Goal: Task Accomplishment & Management: Use online tool/utility

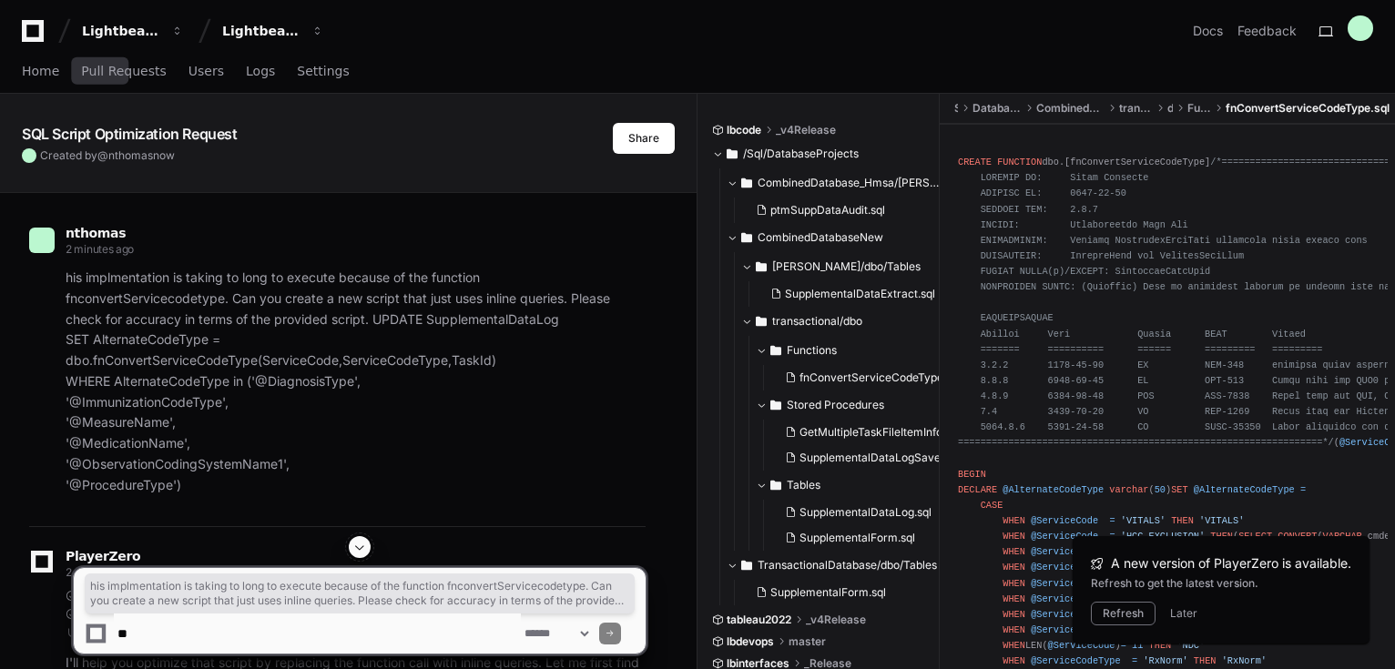
click at [35, 58] on link "Home" at bounding box center [40, 72] width 37 height 42
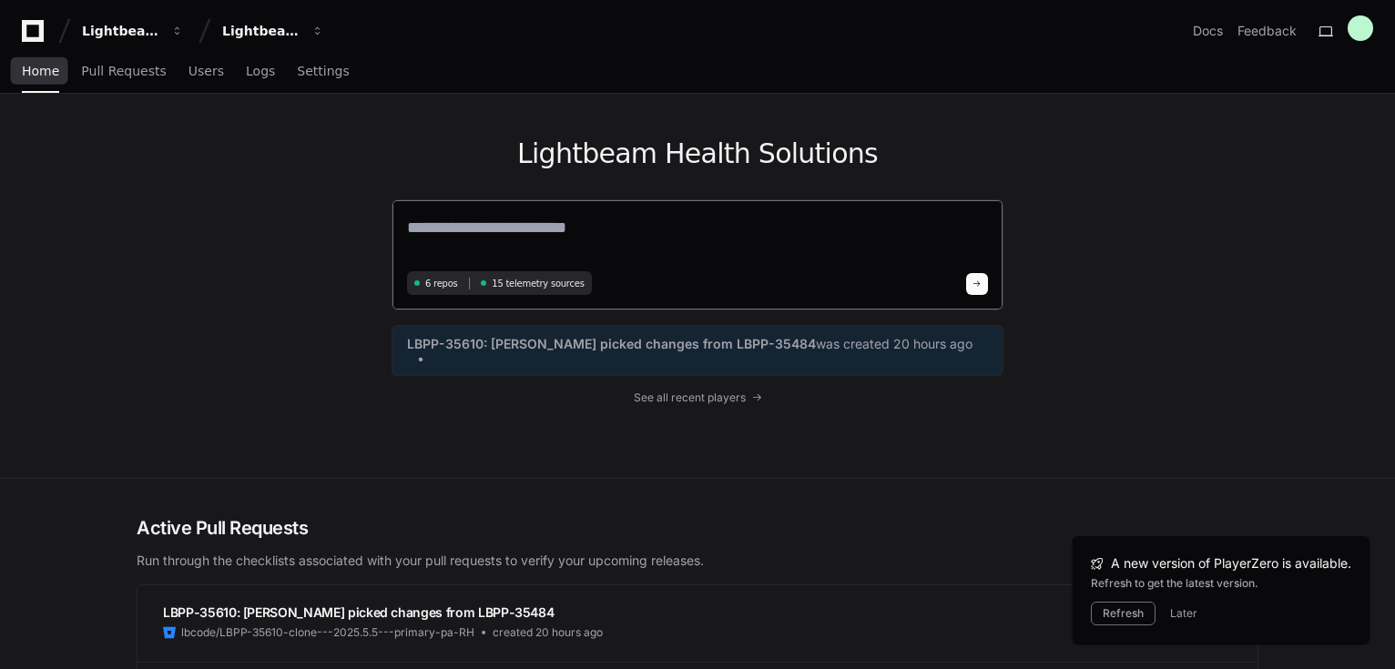
click at [655, 245] on textarea at bounding box center [697, 240] width 581 height 51
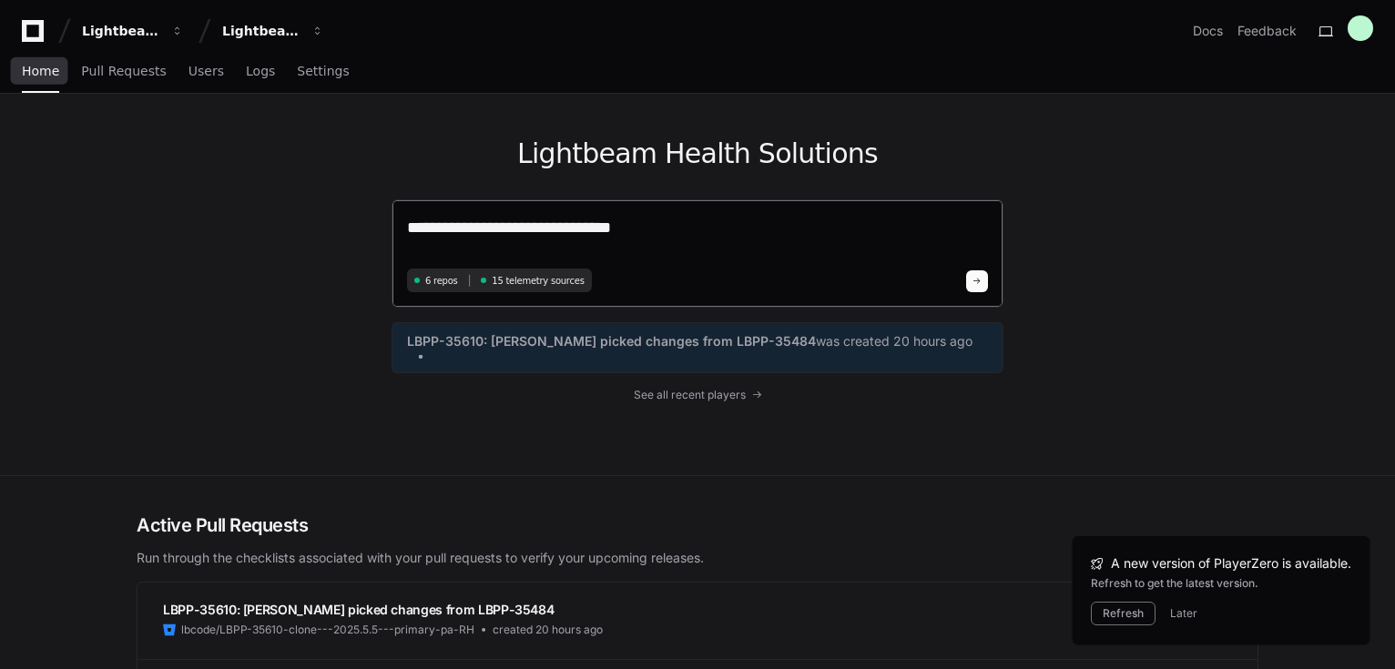
click at [737, 225] on textarea "**********" at bounding box center [697, 239] width 581 height 48
paste textarea "**********"
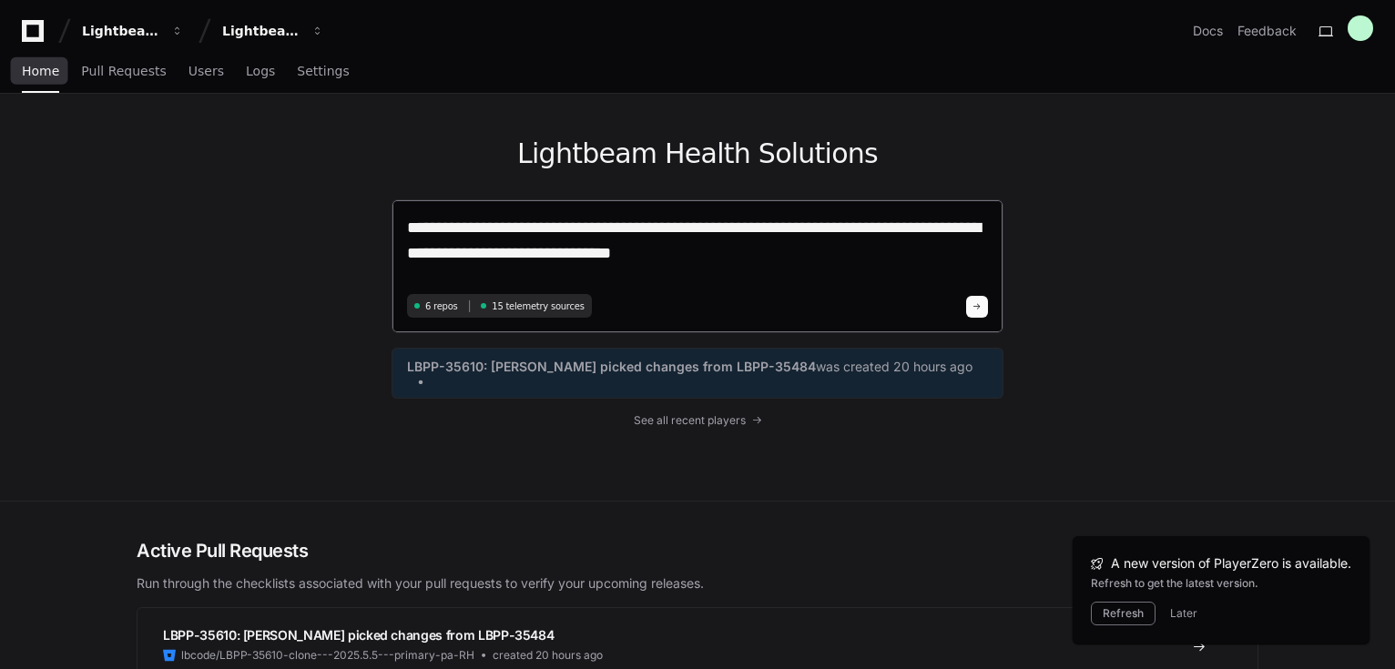
click at [746, 272] on textarea "**********" at bounding box center [697, 252] width 581 height 74
paste textarea "**********"
type textarea "**********"
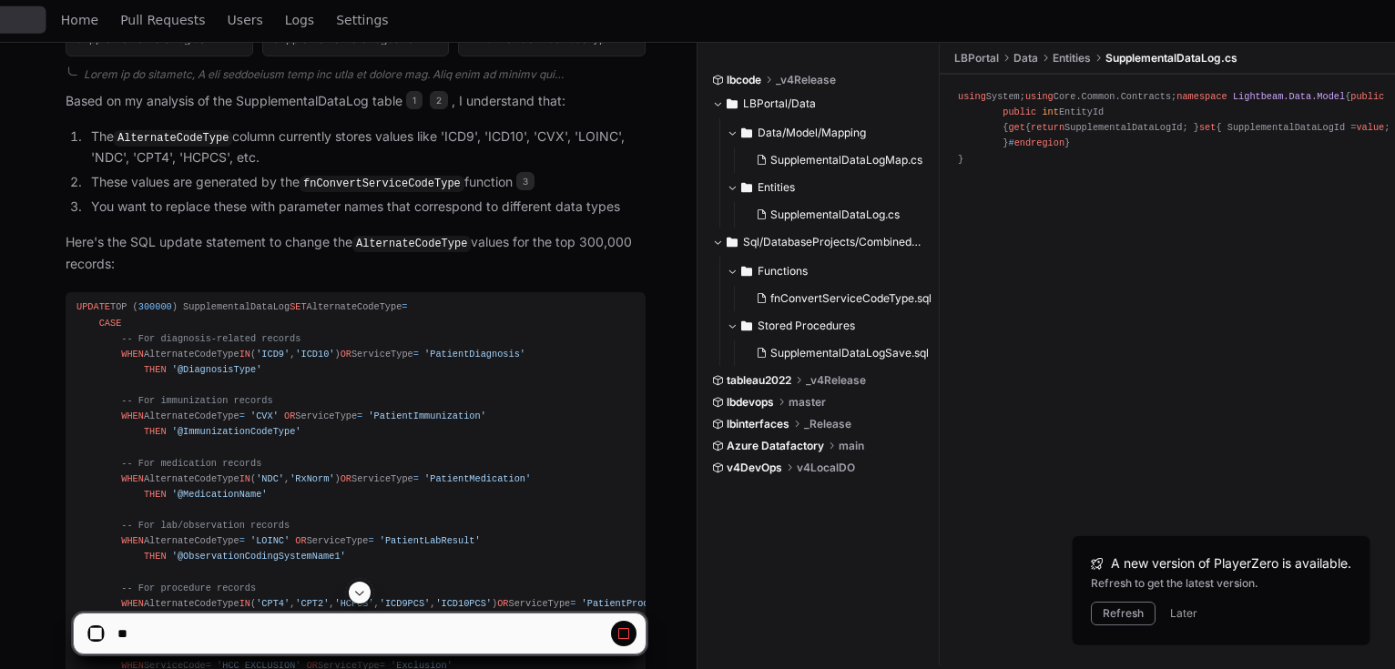
scroll to position [1350, 0]
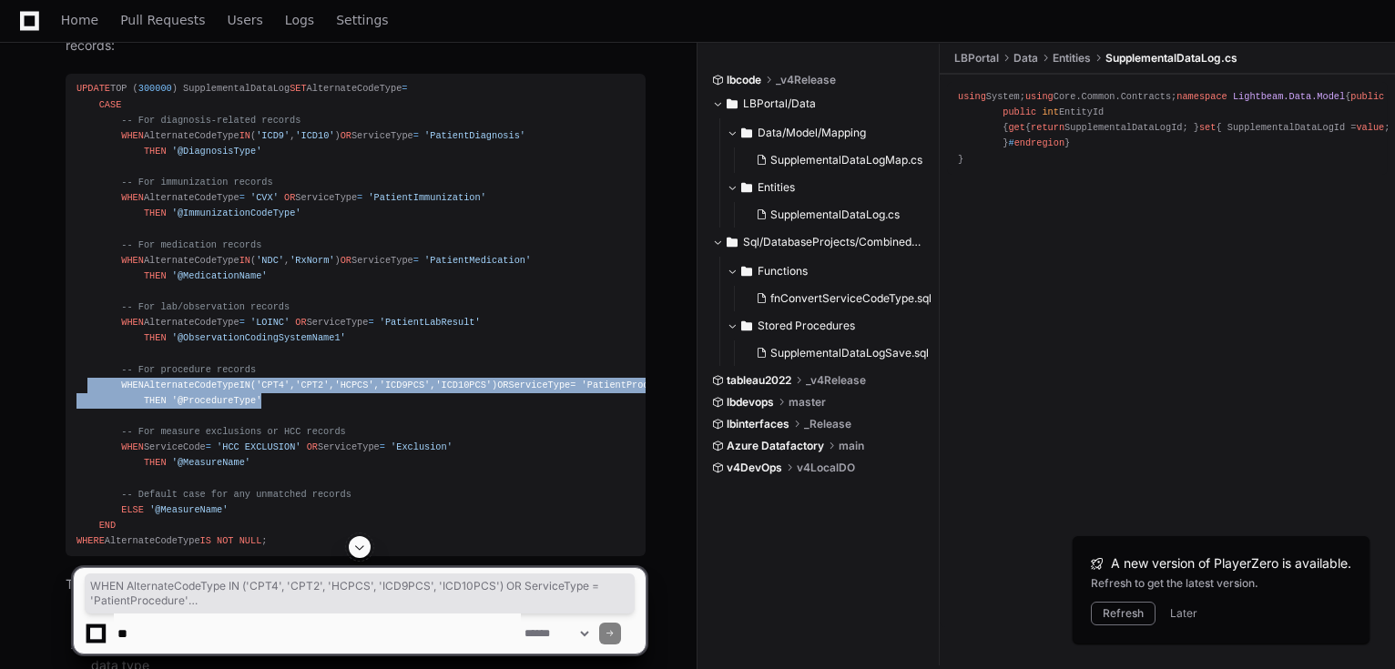
drag, startPoint x: 260, startPoint y: 404, endPoint x: 87, endPoint y: 390, distance: 173.6
click at [87, 390] on div "UPDATE TOP ( 300000 ) SupplementalDataLog SET AlternateCodeType = CASE -- For d…" at bounding box center [355, 315] width 558 height 468
click at [243, 406] on span "'@ProcedureType'" at bounding box center [217, 400] width 90 height 11
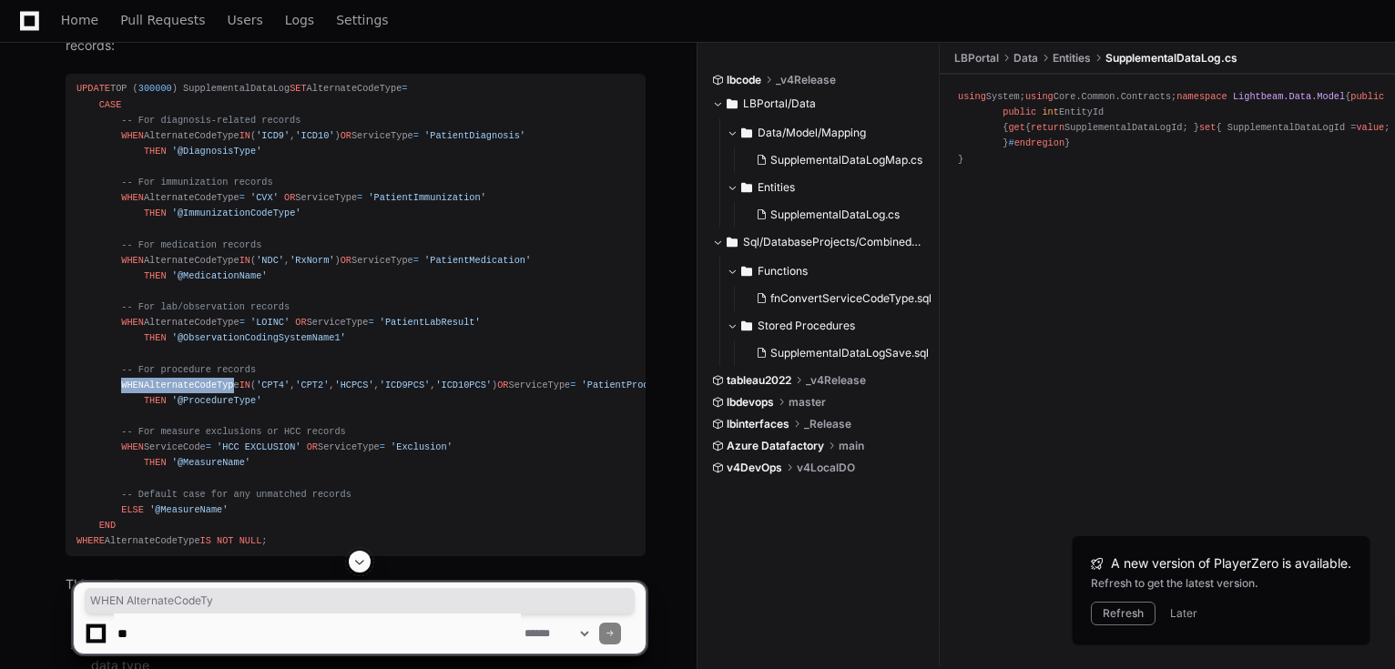
drag, startPoint x: 119, startPoint y: 394, endPoint x: 219, endPoint y: 394, distance: 100.1
click at [219, 394] on div "UPDATE TOP ( 300000 ) SupplementalDataLog SET AlternateCodeType = CASE -- For d…" at bounding box center [355, 315] width 558 height 468
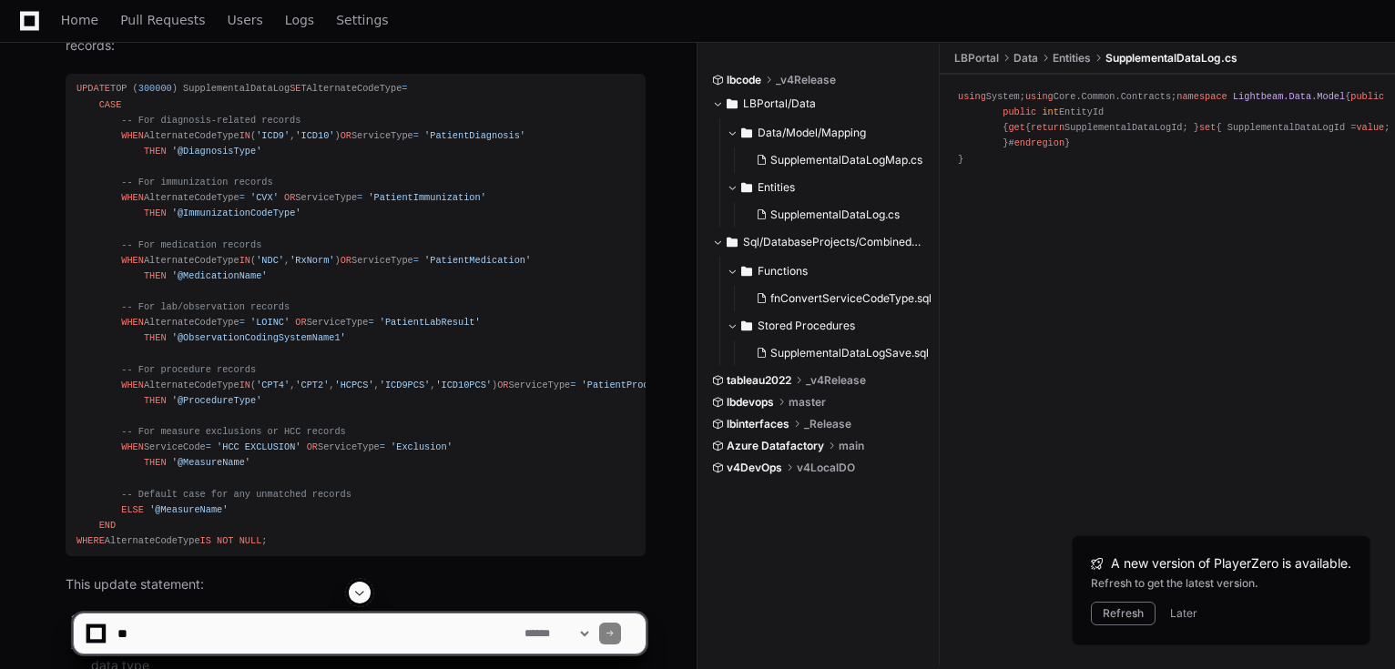
click at [233, 402] on div "UPDATE TOP ( 300000 ) SupplementalDataLog SET AlternateCodeType = CASE -- For d…" at bounding box center [355, 315] width 558 height 468
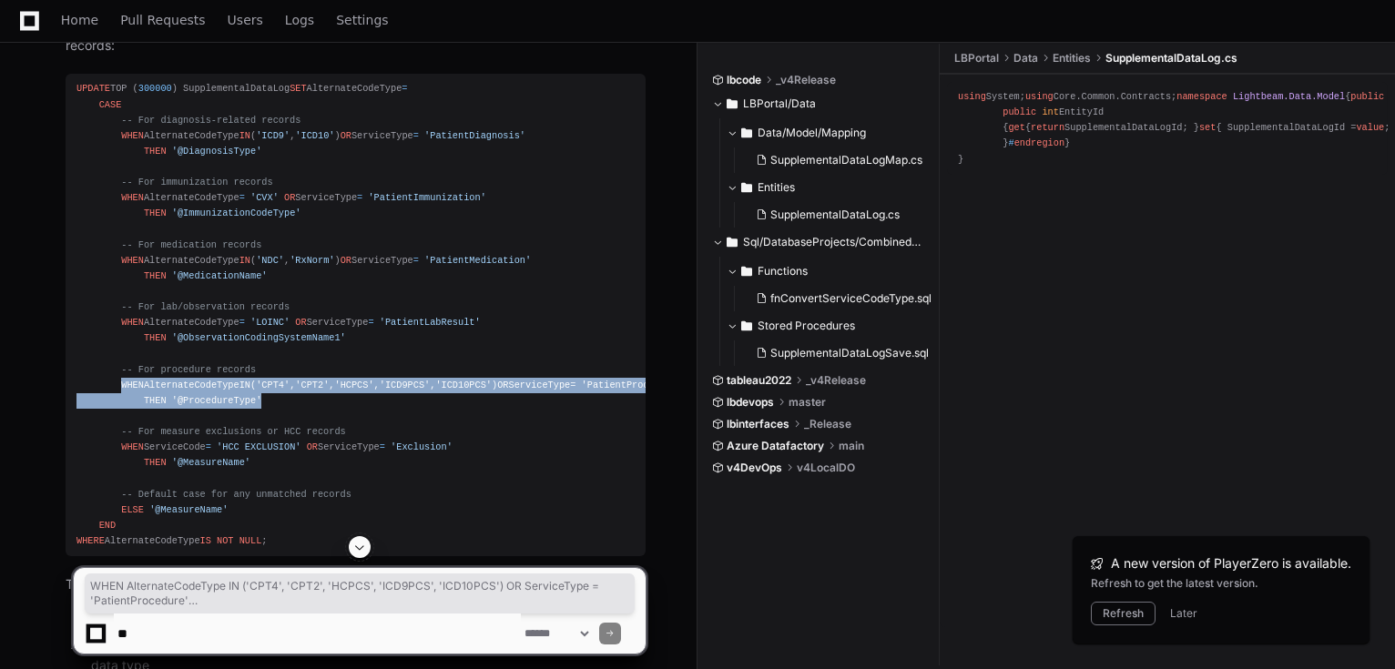
drag, startPoint x: 117, startPoint y: 397, endPoint x: 251, endPoint y: 412, distance: 135.5
click at [251, 412] on div "UPDATE TOP ( 300000 ) SupplementalDataLog SET AlternateCodeType = CASE -- For d…" at bounding box center [355, 315] width 558 height 468
copy div "WHEN AlternateCodeType IN ( 'CPT4' , 'CPT2' , 'HCPCS' , 'ICD9PCS' , 'ICD10PCS' …"
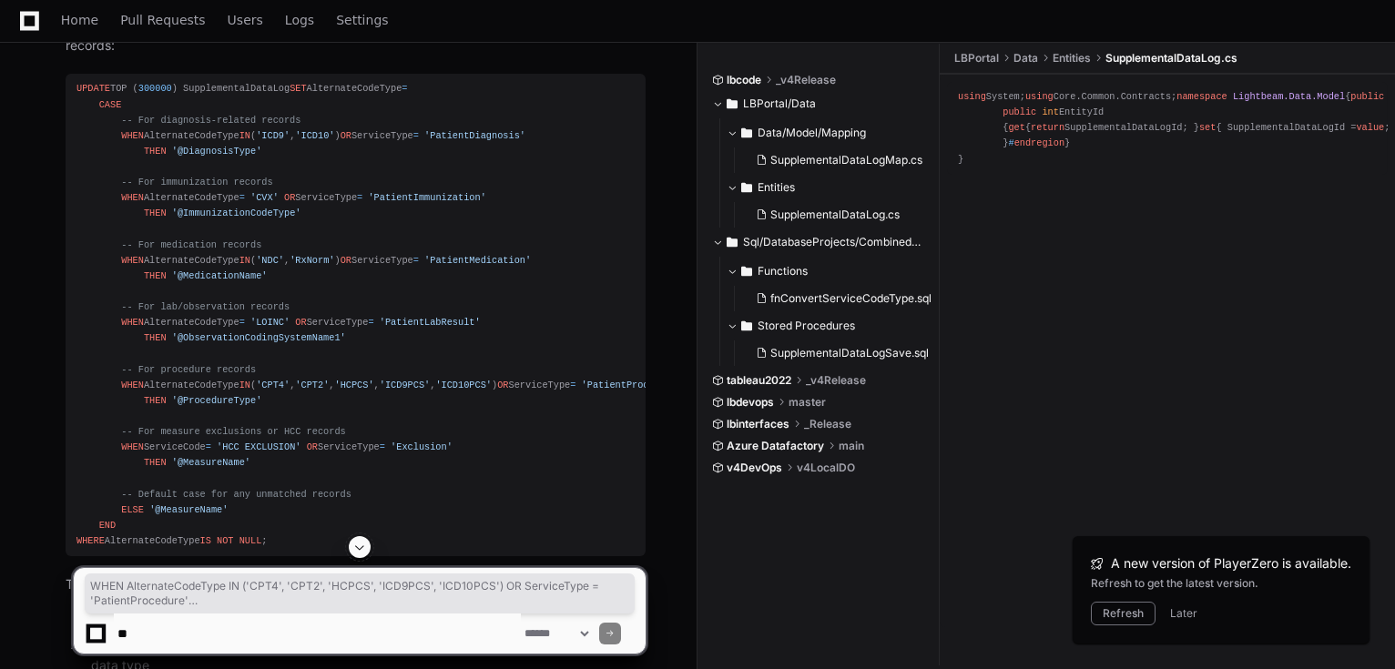
click at [280, 383] on div "UPDATE TOP ( 300000 ) SupplementalDataLog SET AlternateCodeType = CASE -- For d…" at bounding box center [355, 315] width 558 height 468
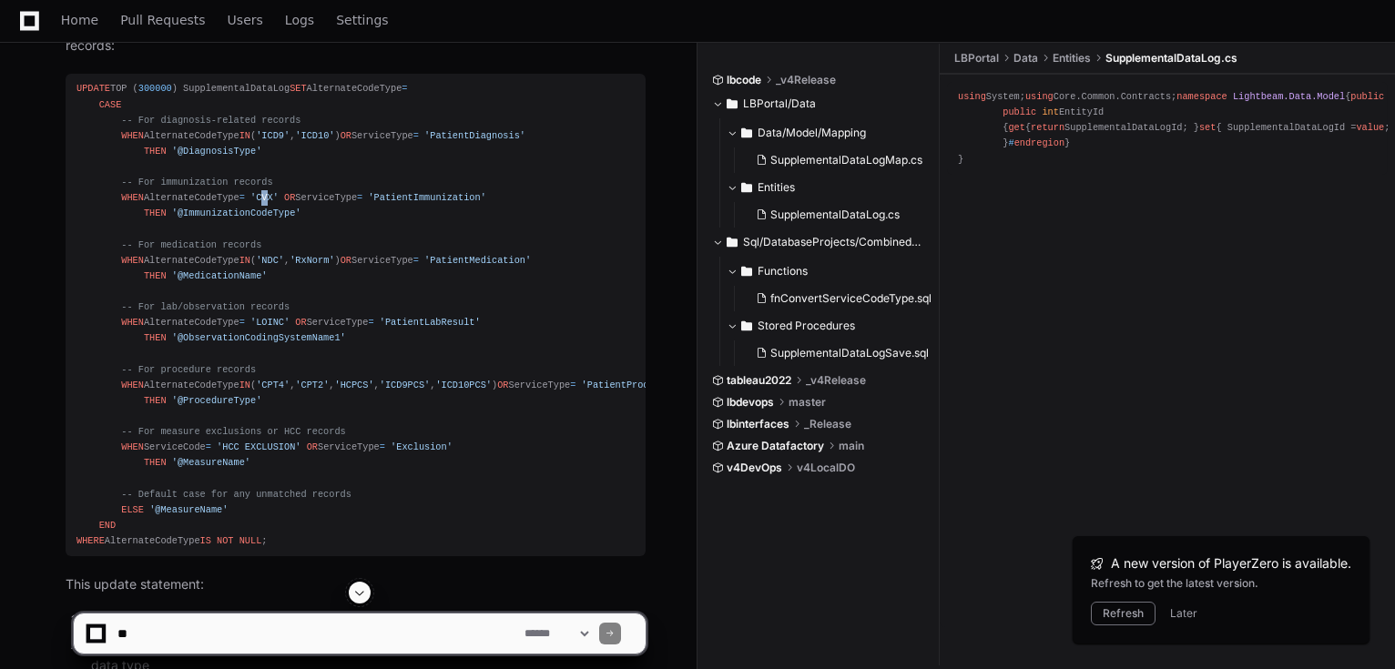
click at [259, 203] on span "'CVX'" at bounding box center [264, 197] width 28 height 11
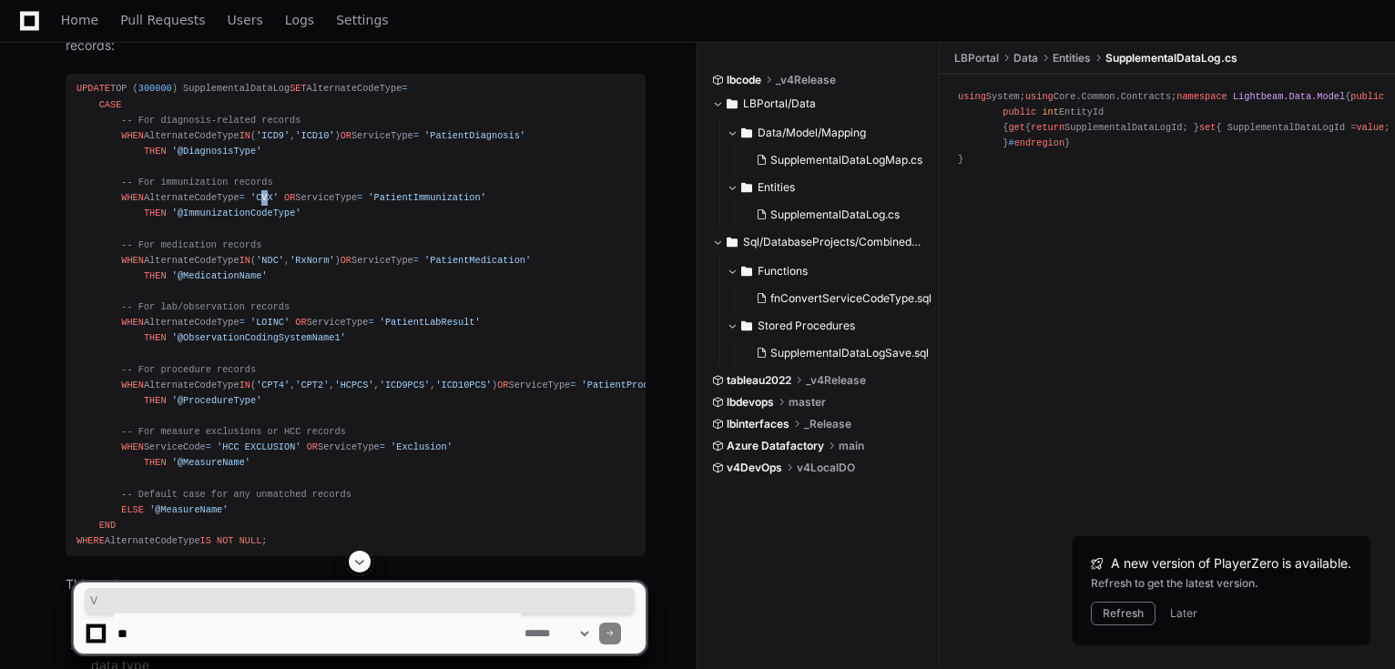
click at [259, 203] on span "'CVX'" at bounding box center [264, 197] width 28 height 11
click at [317, 141] on span "'ICD10'" at bounding box center [314, 135] width 39 height 11
copy span "ICD10"
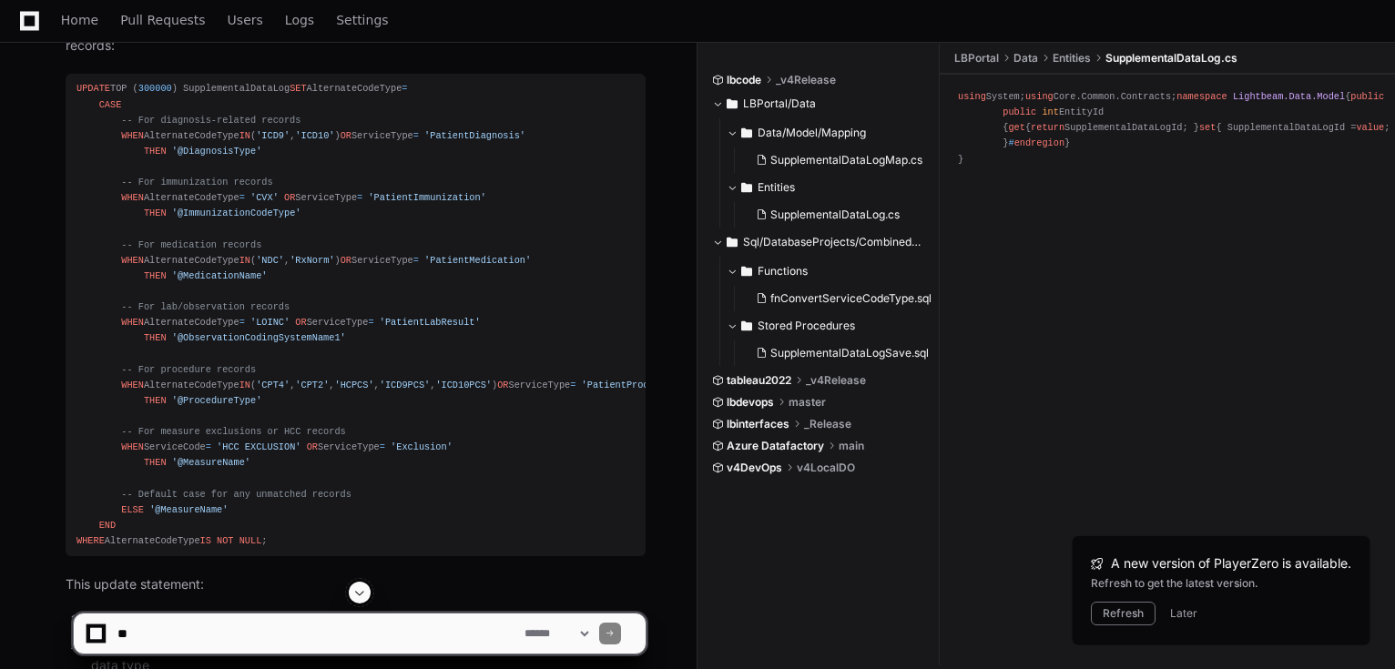
click at [266, 266] on span "'NDC'" at bounding box center [270, 260] width 28 height 11
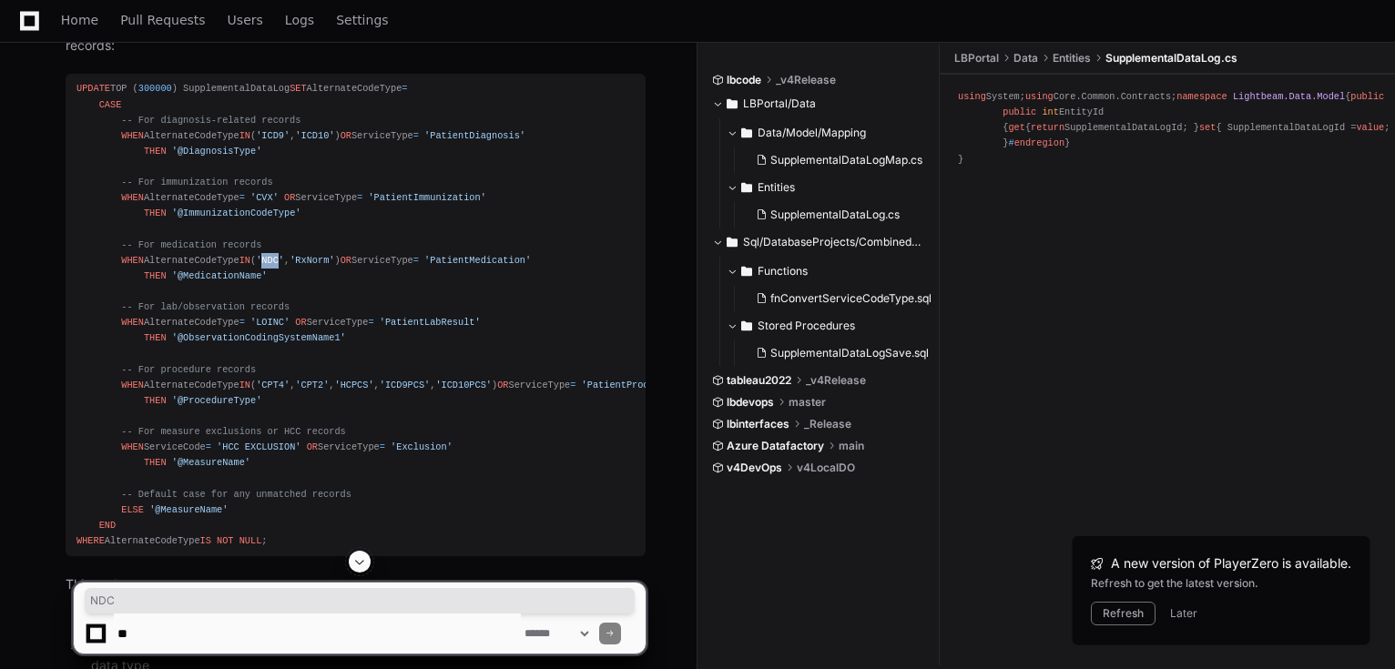
copy span "NDC"
click at [317, 266] on span "'RxNorm'" at bounding box center [312, 260] width 45 height 11
click at [276, 391] on span "'CPT4'" at bounding box center [273, 385] width 34 height 11
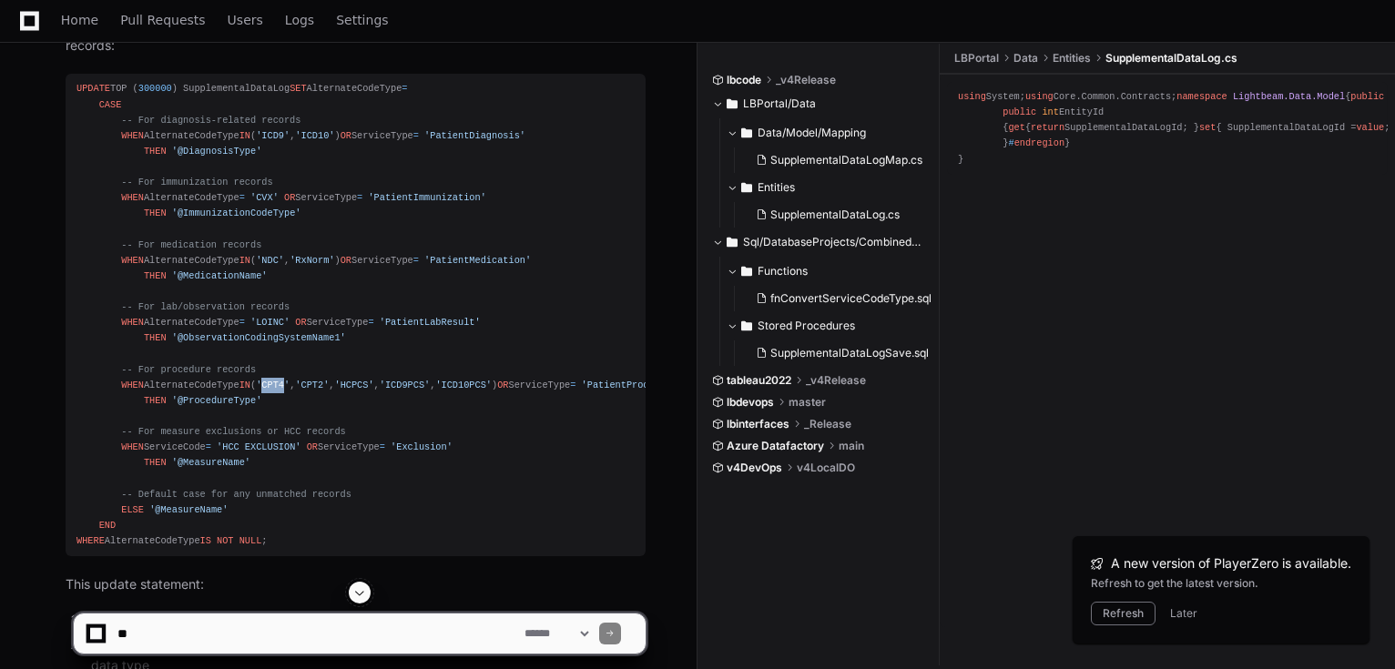
click at [276, 391] on span "'CPT4'" at bounding box center [273, 385] width 34 height 11
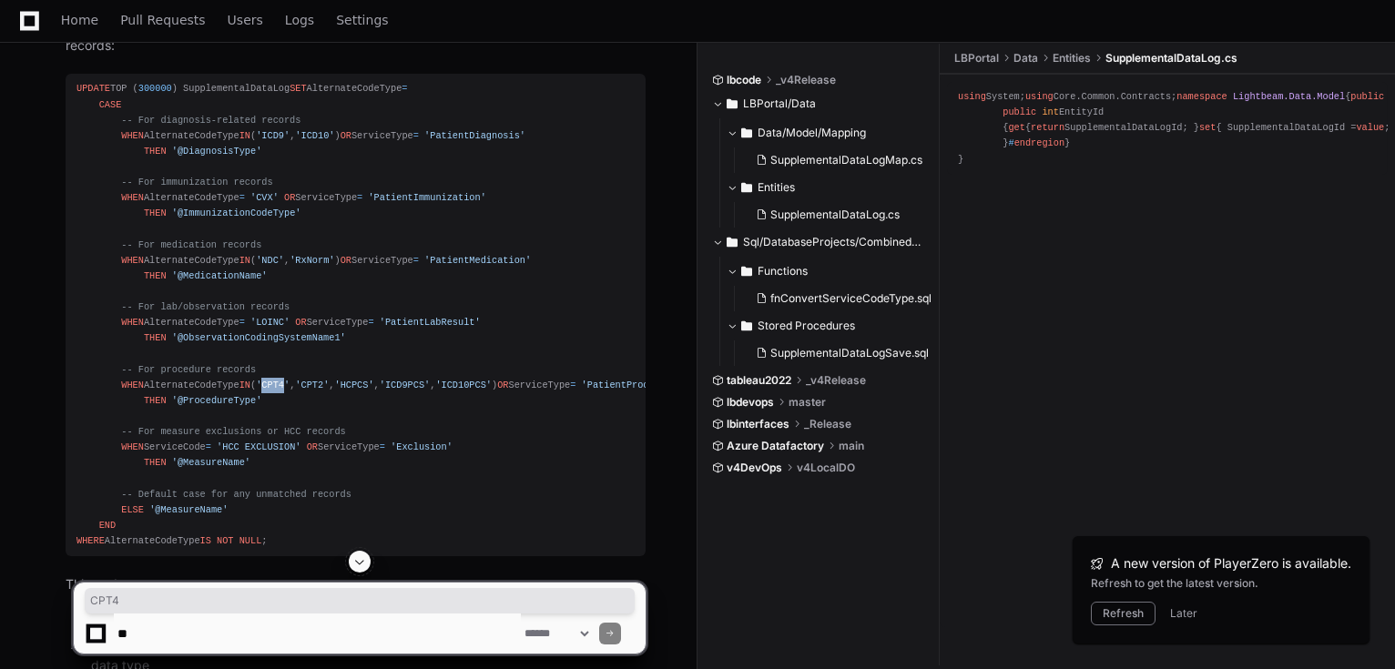
copy span "CPT4"
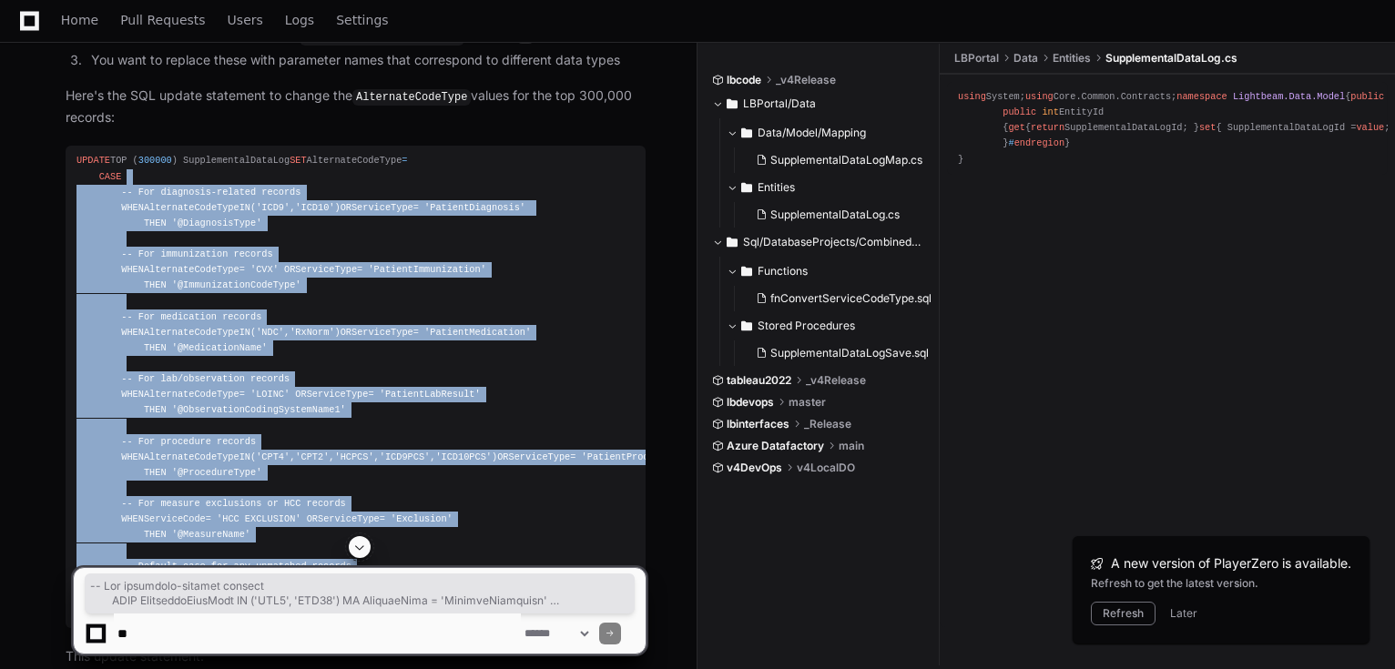
scroll to position [1277, 0]
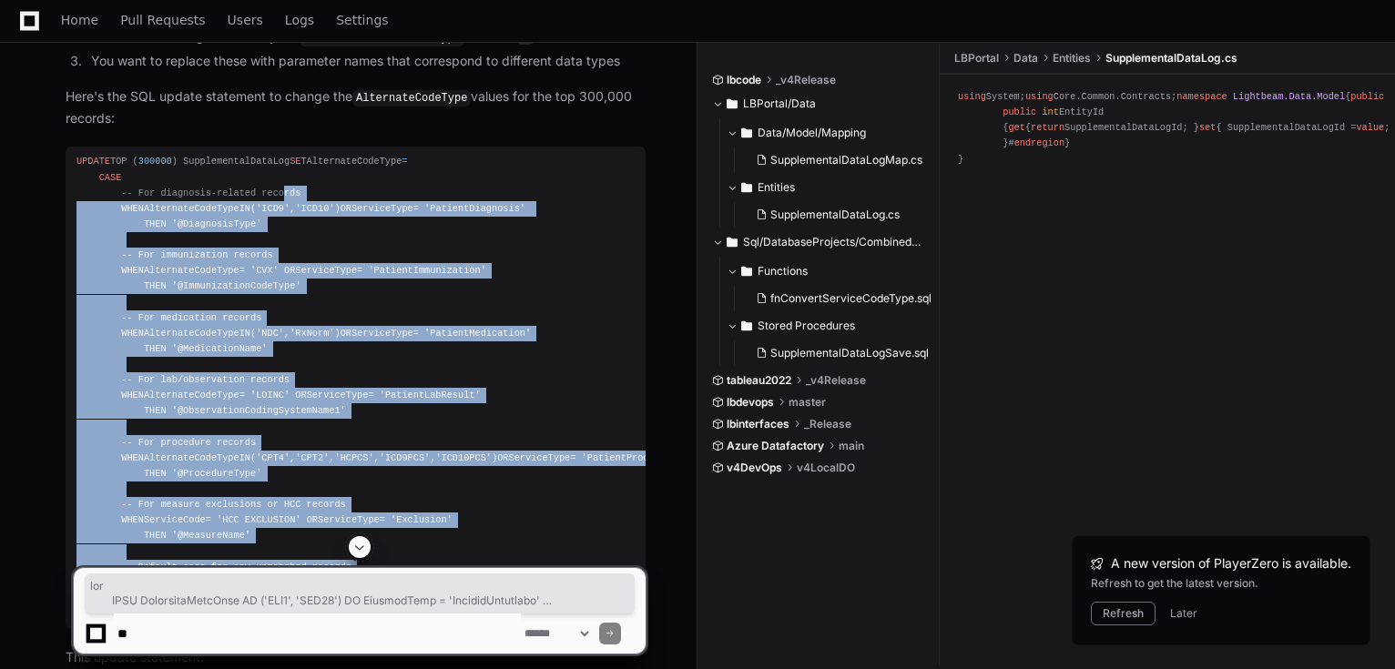
drag, startPoint x: 272, startPoint y: 259, endPoint x: 253, endPoint y: 197, distance: 64.8
click at [262, 197] on div "UPDATE TOP ( 300000 ) SupplementalDataLog SET AlternateCodeType = CASE -- For d…" at bounding box center [355, 388] width 558 height 468
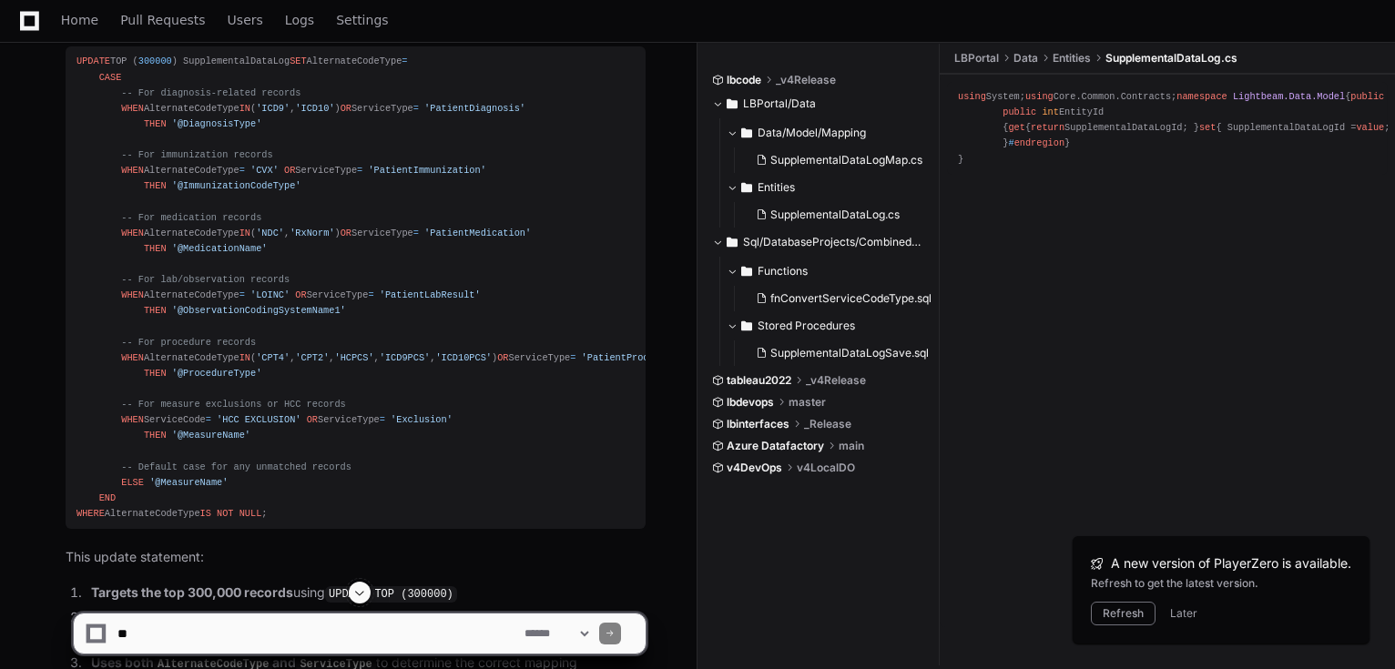
scroll to position [1277, 0]
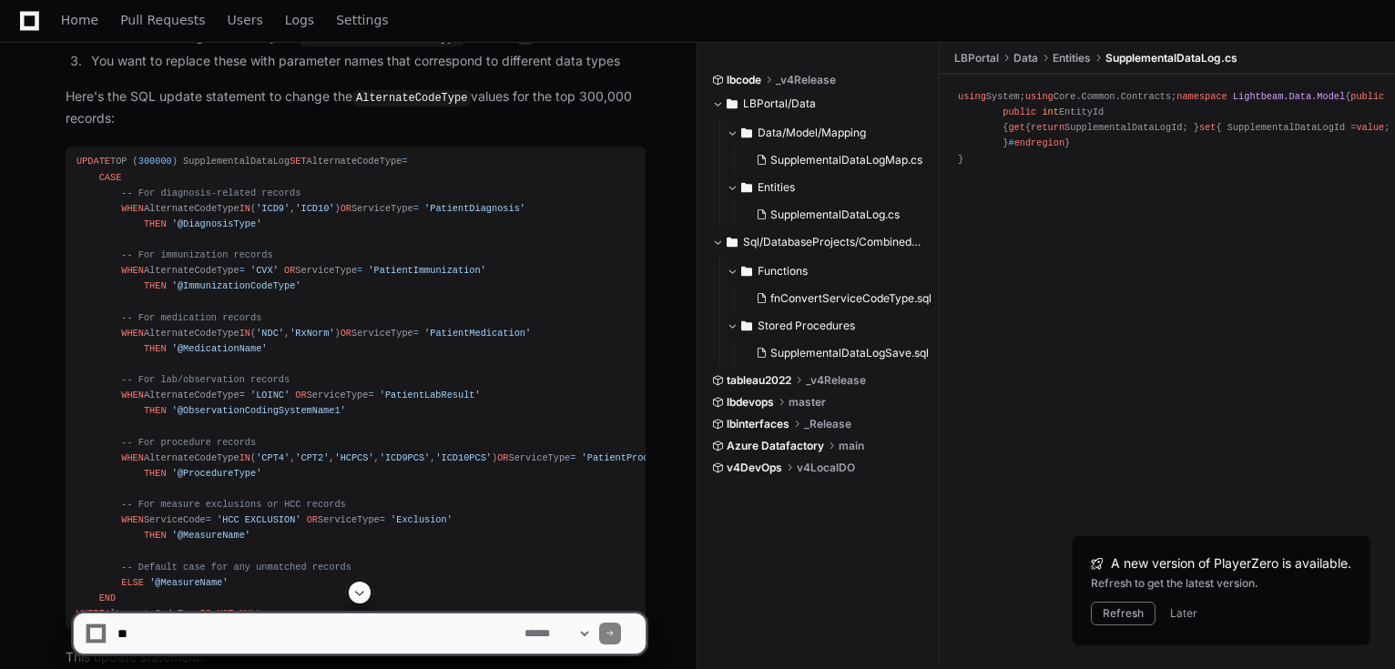
click at [194, 229] on span "'@DiagnosisType'" at bounding box center [217, 224] width 90 height 11
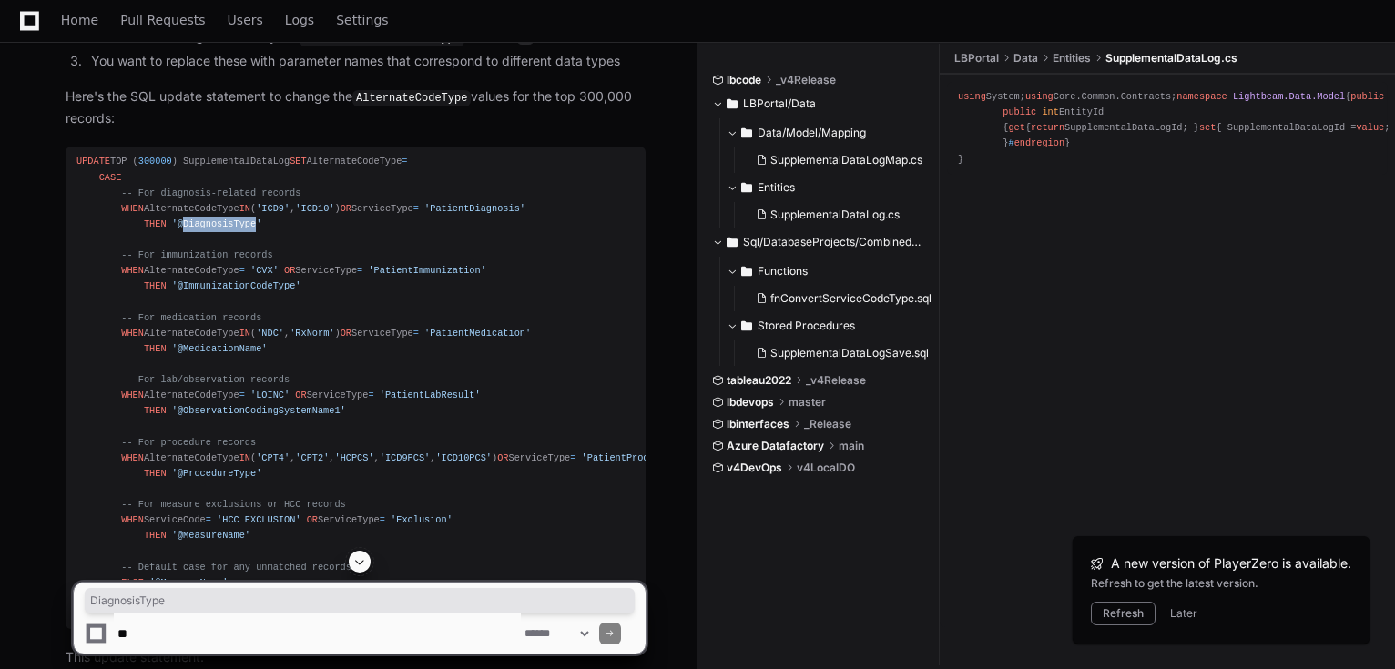
copy span "DiagnosisType"
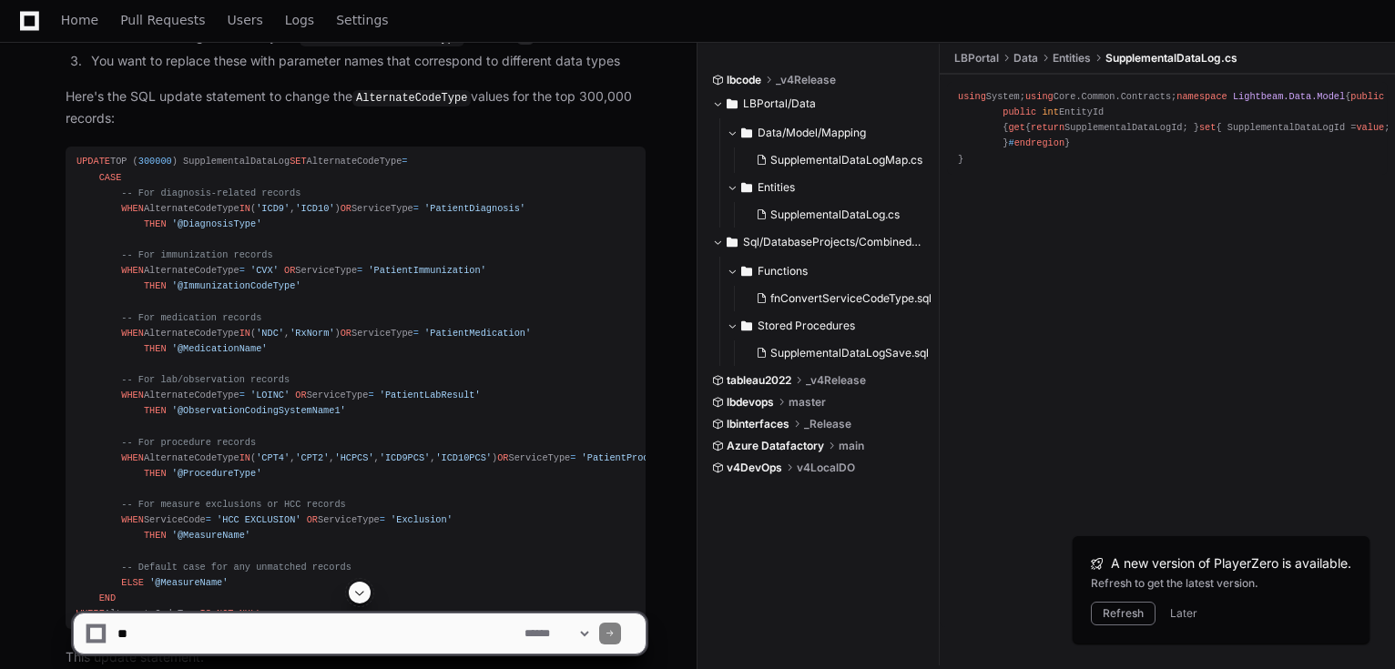
click at [219, 291] on span "'@ImmunizationCodeType'" at bounding box center [236, 285] width 129 height 11
drag, startPoint x: 218, startPoint y: 300, endPoint x: 189, endPoint y: 306, distance: 28.7
click at [194, 309] on div "UPDATE TOP ( 300000 ) SupplementalDataLog SET AlternateCodeType = CASE -- For d…" at bounding box center [355, 388] width 558 height 468
click at [173, 291] on span "'@ImmunizationCodeType'" at bounding box center [236, 285] width 129 height 11
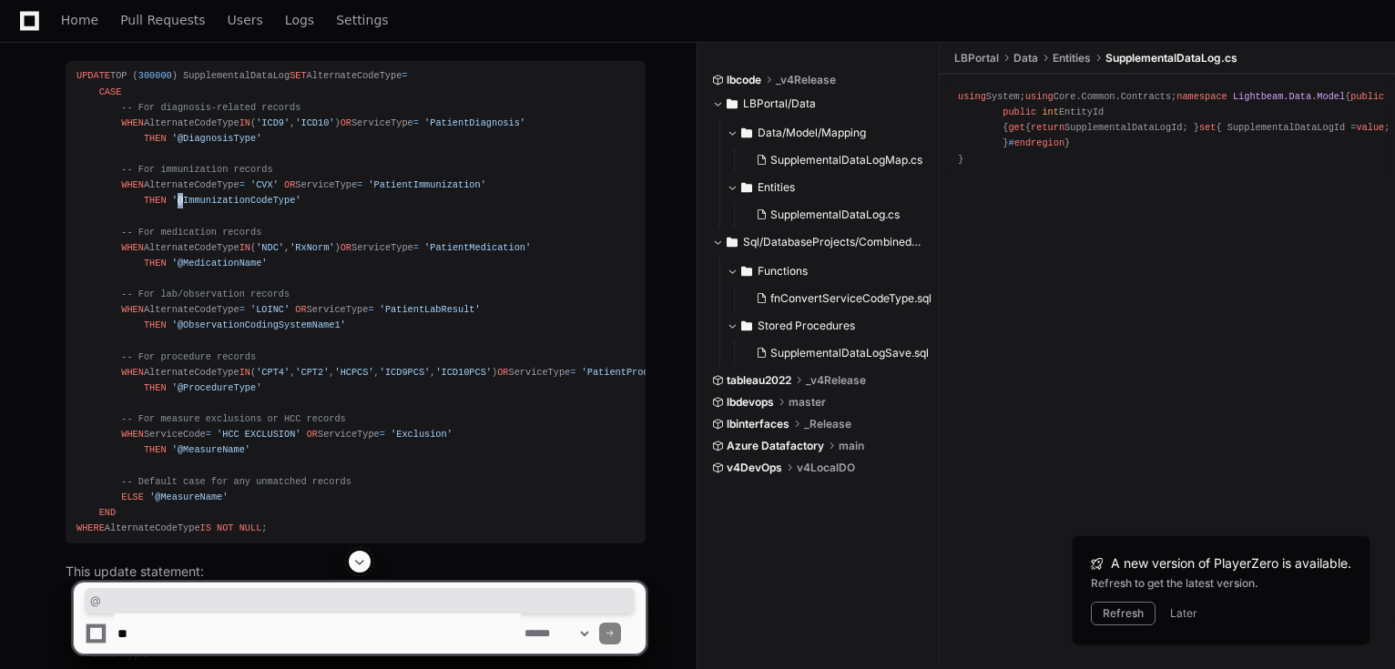
scroll to position [1423, 0]
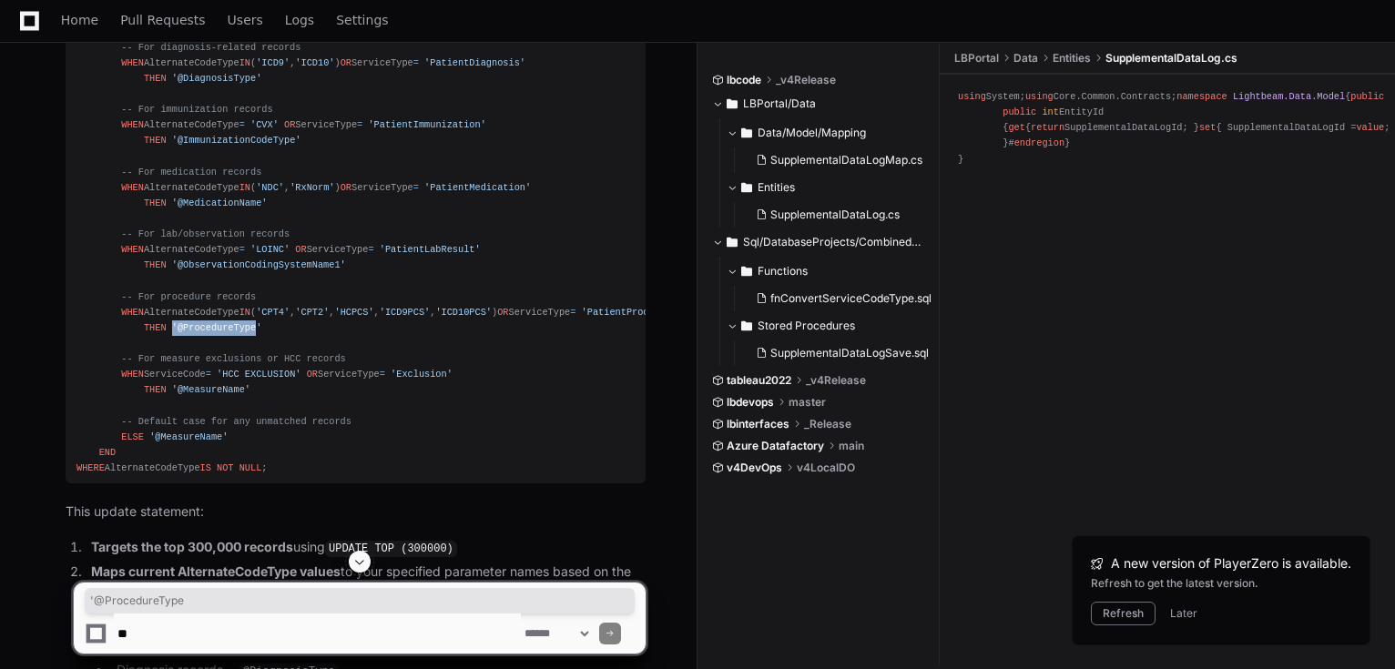
drag, startPoint x: 166, startPoint y: 342, endPoint x: 240, endPoint y: 344, distance: 74.7
click at [240, 333] on span "'@ProcedureType'" at bounding box center [217, 327] width 90 height 11
copy span "'@ProcedureType"
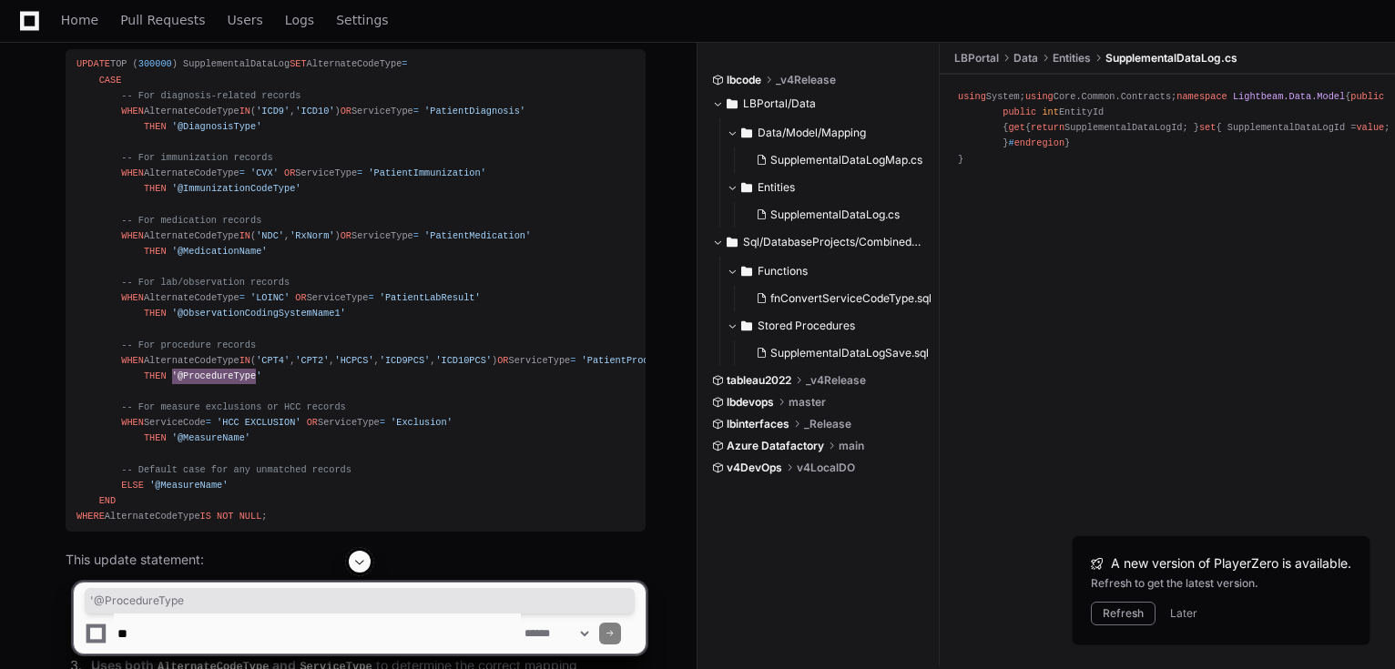
scroll to position [1350, 0]
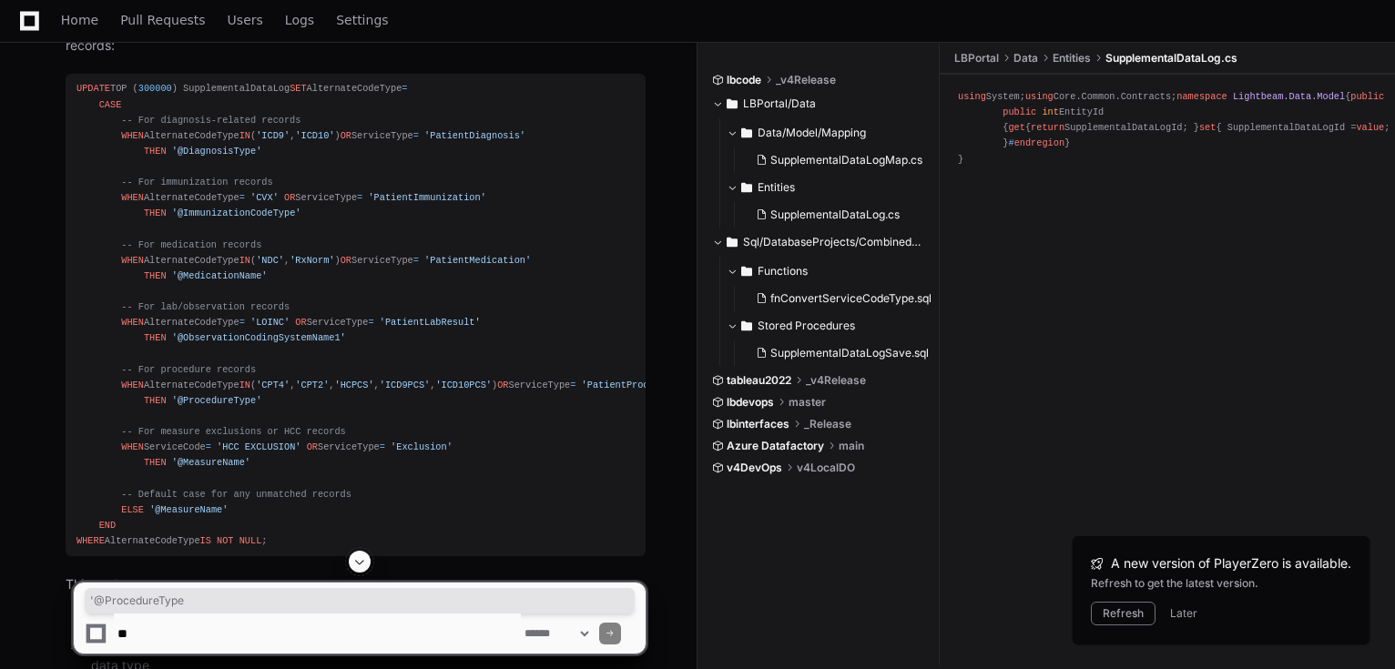
click at [277, 141] on span "'ICD9'" at bounding box center [273, 135] width 34 height 11
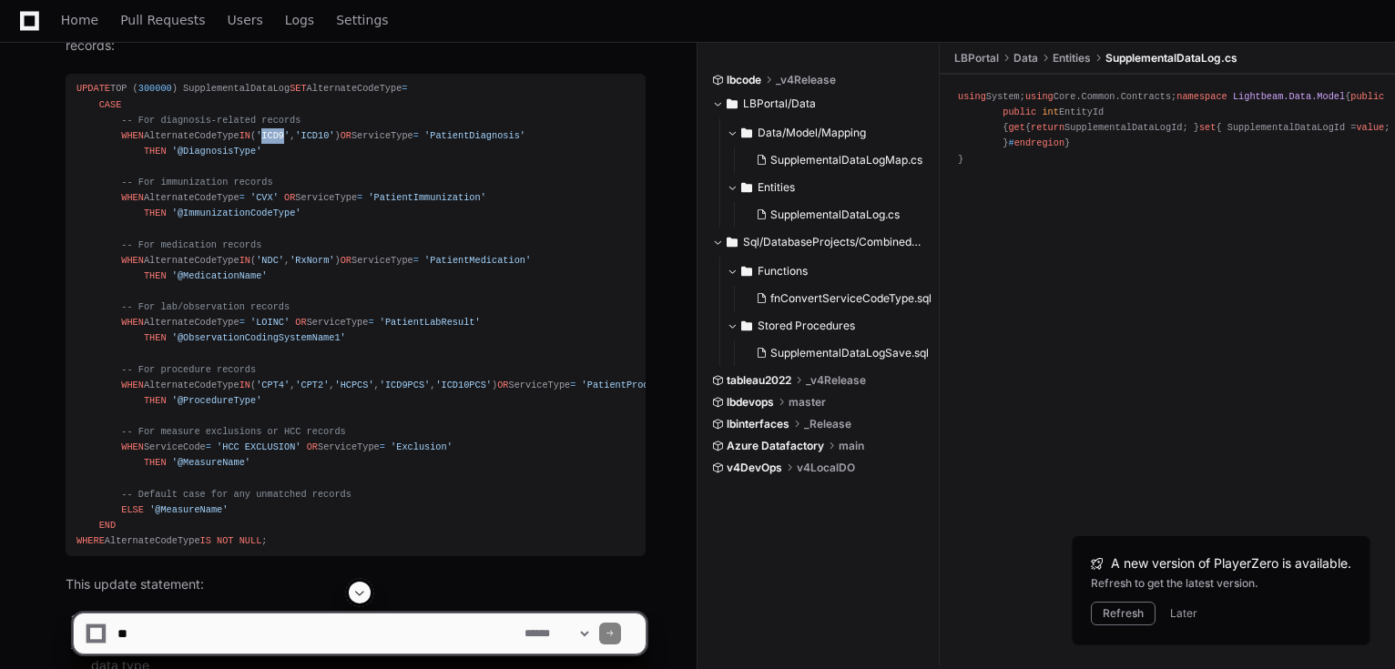
click at [277, 141] on span "'ICD9'" at bounding box center [273, 135] width 34 height 11
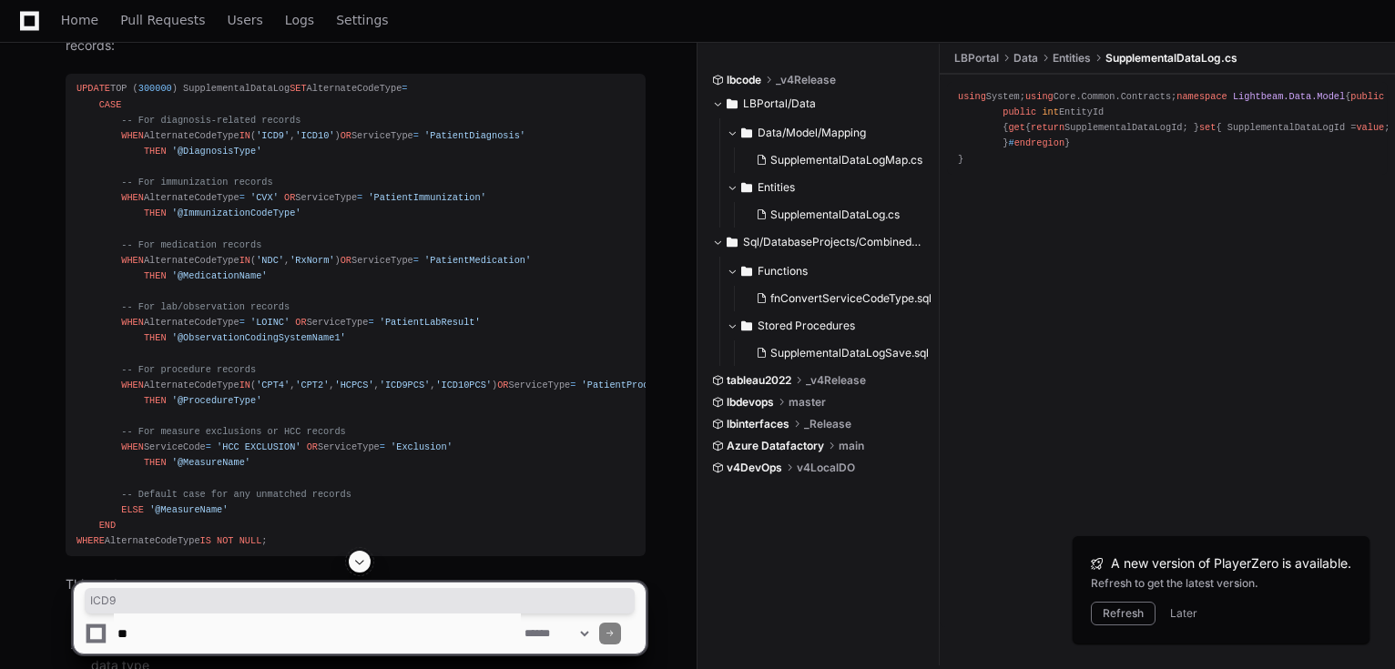
click at [275, 156] on div "UPDATE TOP ( 300000 ) SupplementalDataLog SET AlternateCodeType = CASE -- For d…" at bounding box center [355, 315] width 558 height 468
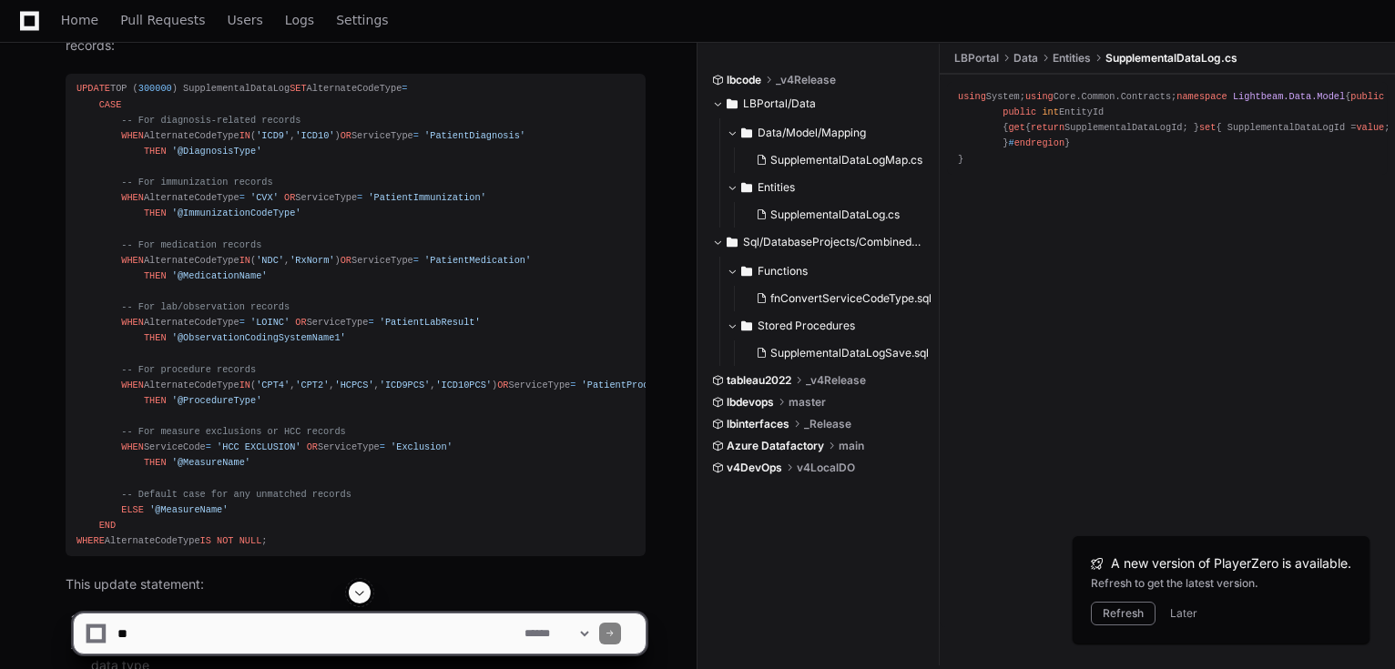
click at [266, 141] on span "'ICD9'" at bounding box center [273, 135] width 34 height 11
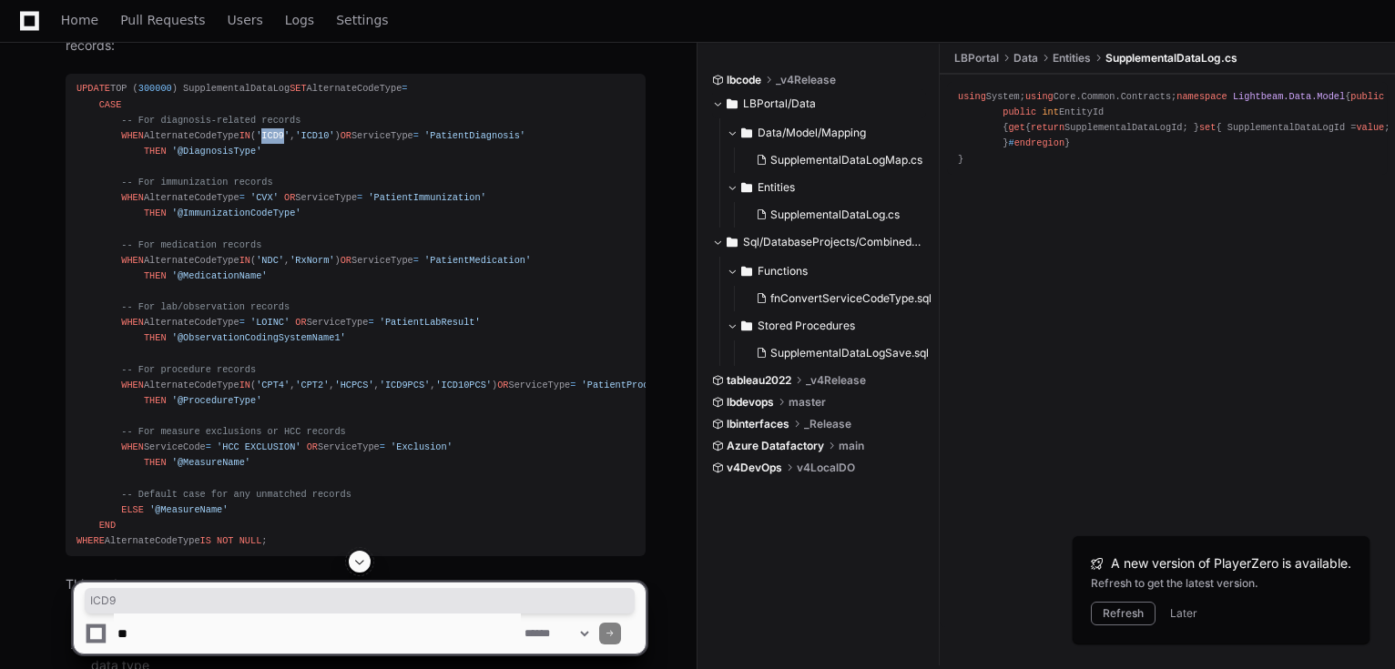
copy span "ICD9"
click at [263, 266] on span "'NDC'" at bounding box center [270, 260] width 28 height 11
copy span "NDC"
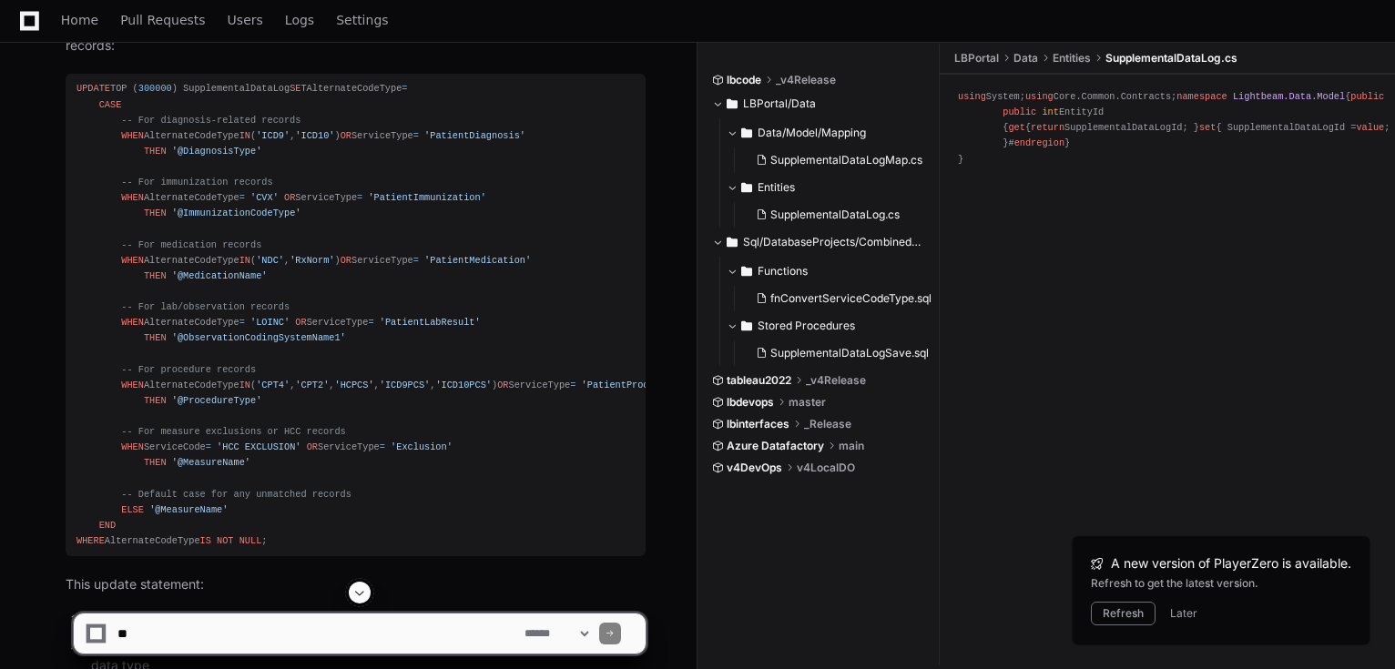
click at [220, 281] on span "'@MedicationName'" at bounding box center [220, 275] width 96 height 11
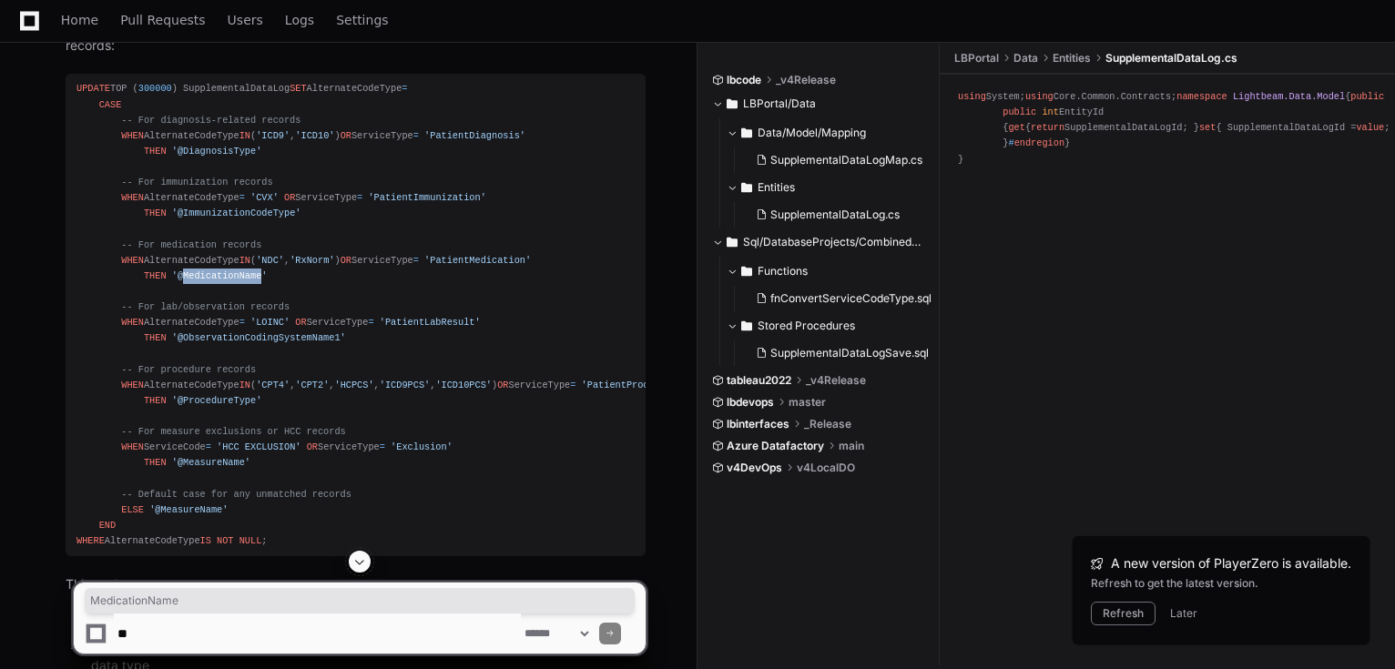
copy span "MedicationName"
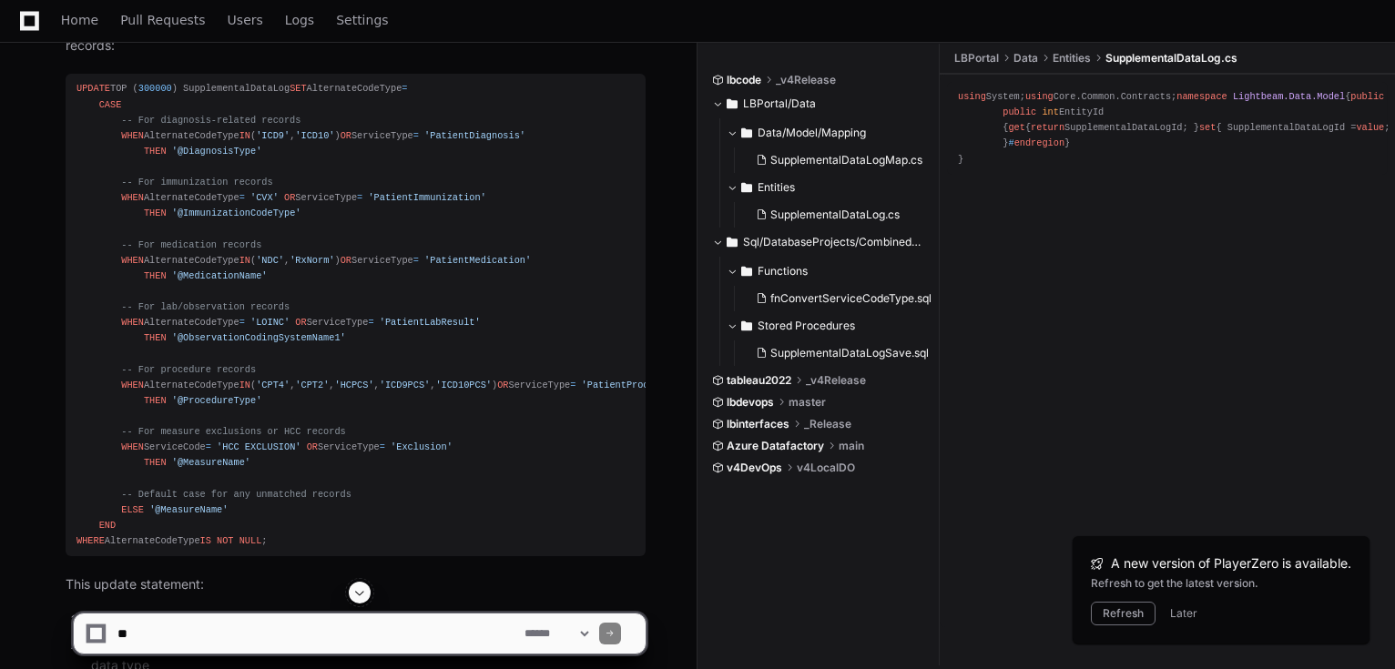
click at [310, 266] on span "'RxNorm'" at bounding box center [312, 260] width 45 height 11
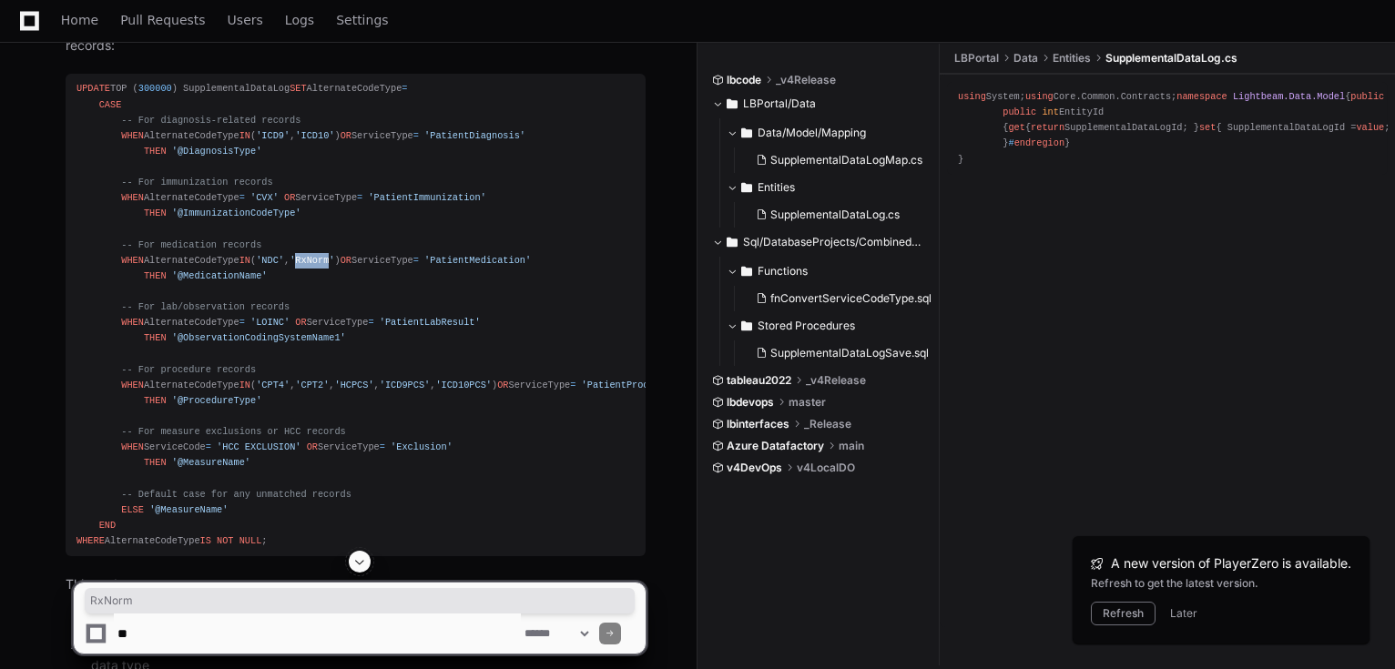
copy span "RxNorm"
click at [271, 328] on span "'LOINC'" at bounding box center [269, 322] width 39 height 11
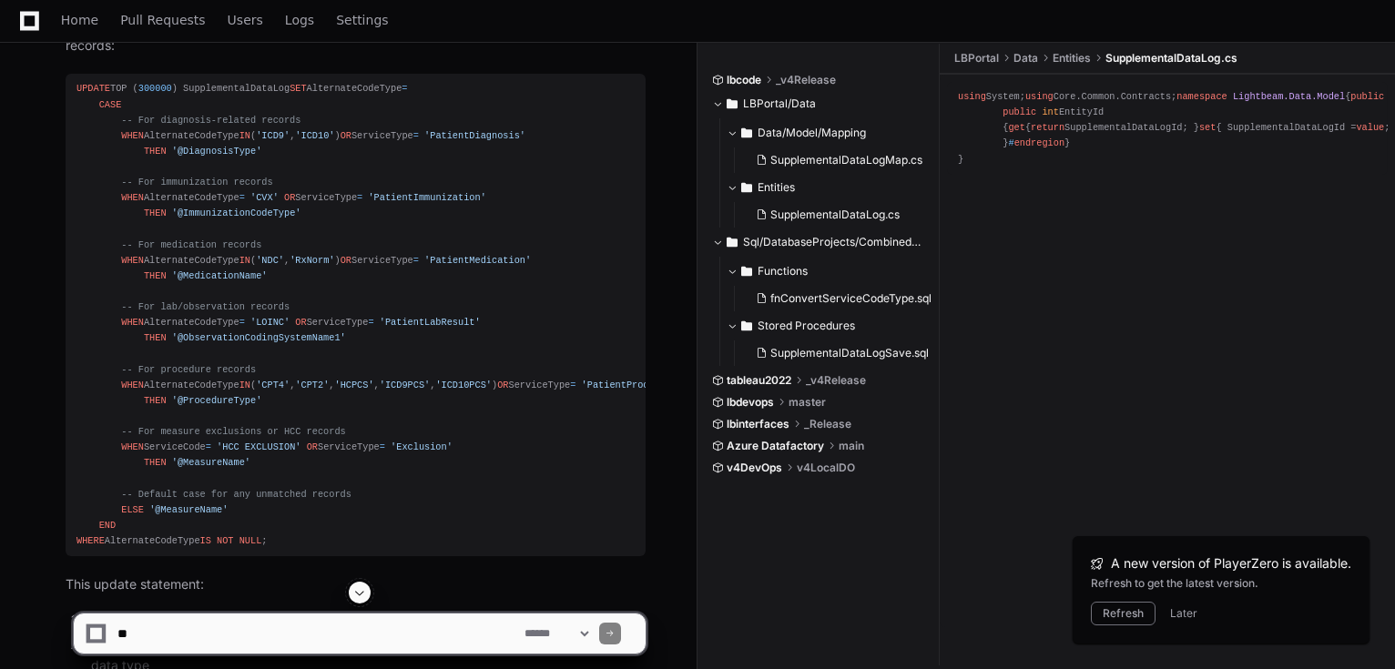
click at [263, 328] on span "'LOINC'" at bounding box center [269, 322] width 39 height 11
click at [266, 343] on span "'@ObservationCodingSystemName1'" at bounding box center [259, 337] width 174 height 11
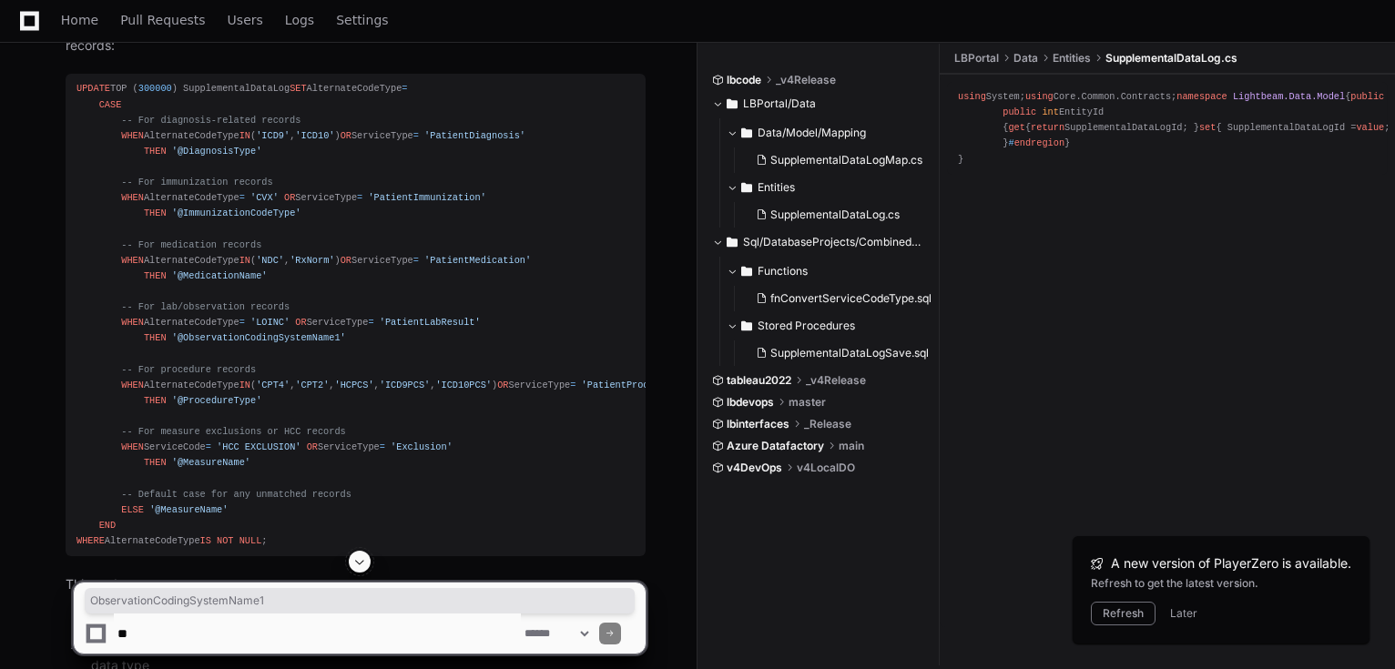
click at [267, 391] on span "'CPT4'" at bounding box center [273, 385] width 34 height 11
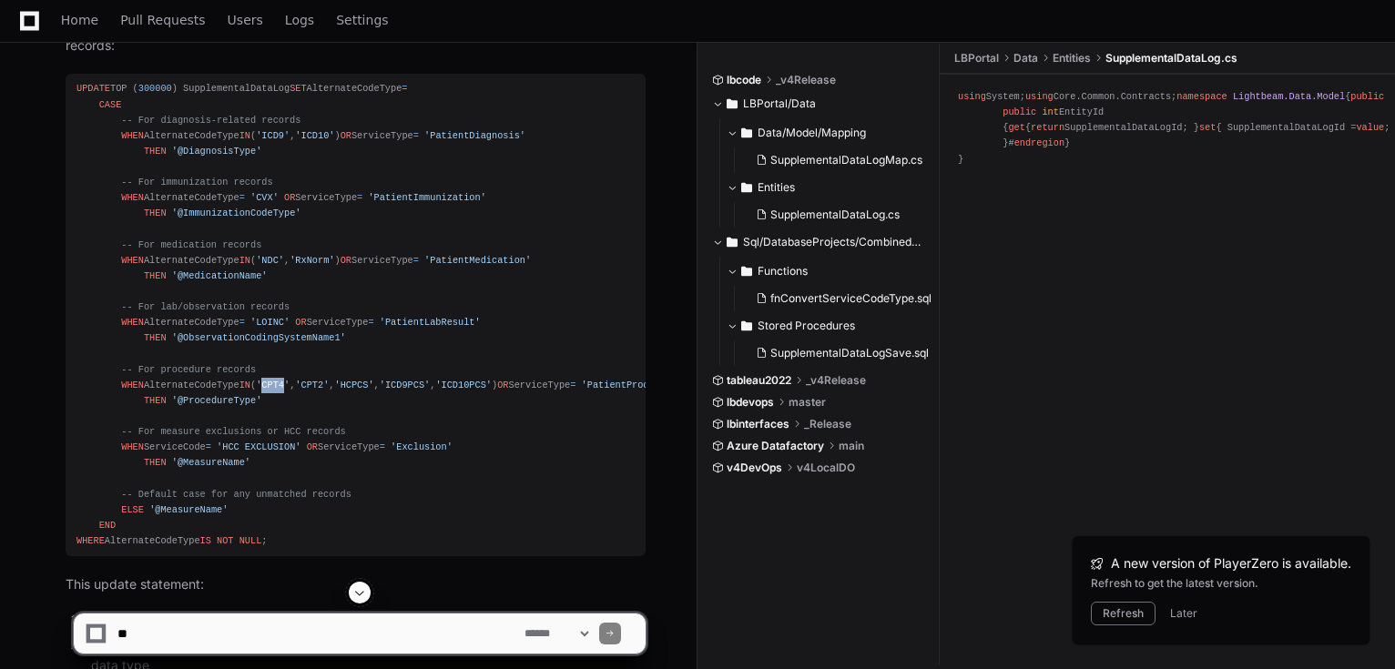
click at [267, 391] on span "'CPT4'" at bounding box center [273, 385] width 34 height 11
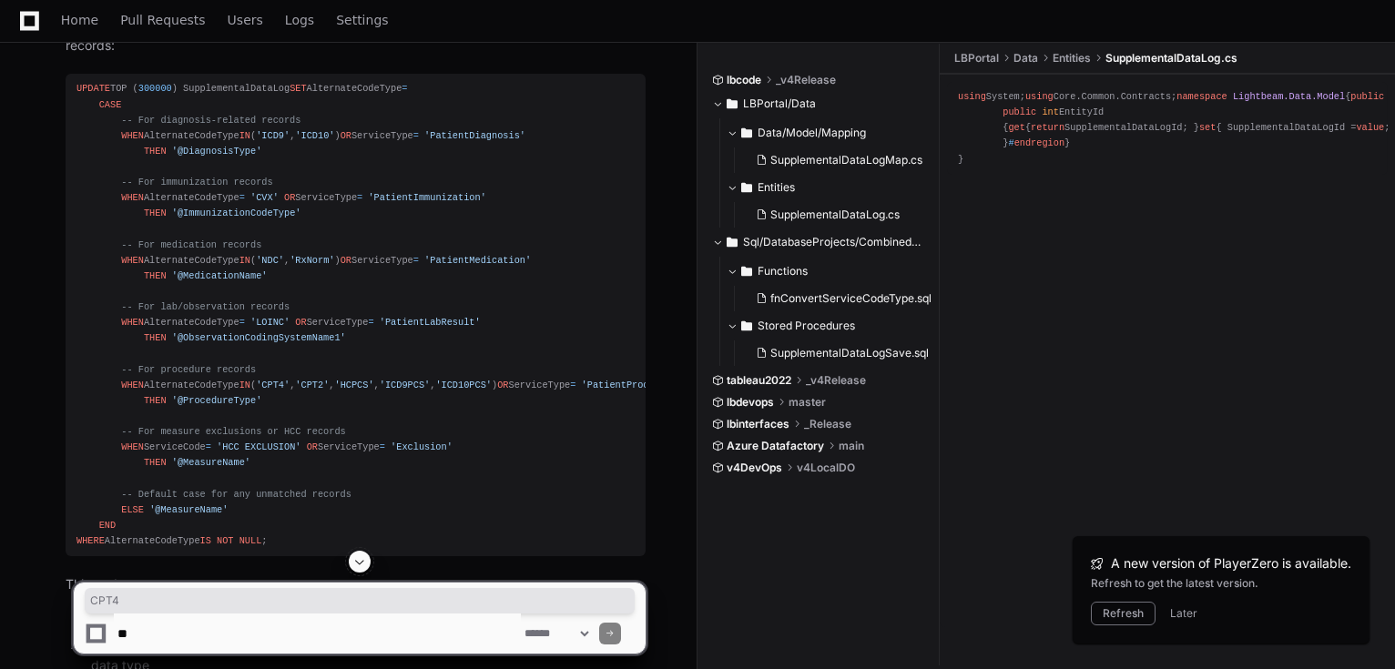
click at [317, 391] on span "'CPT2'" at bounding box center [312, 385] width 34 height 11
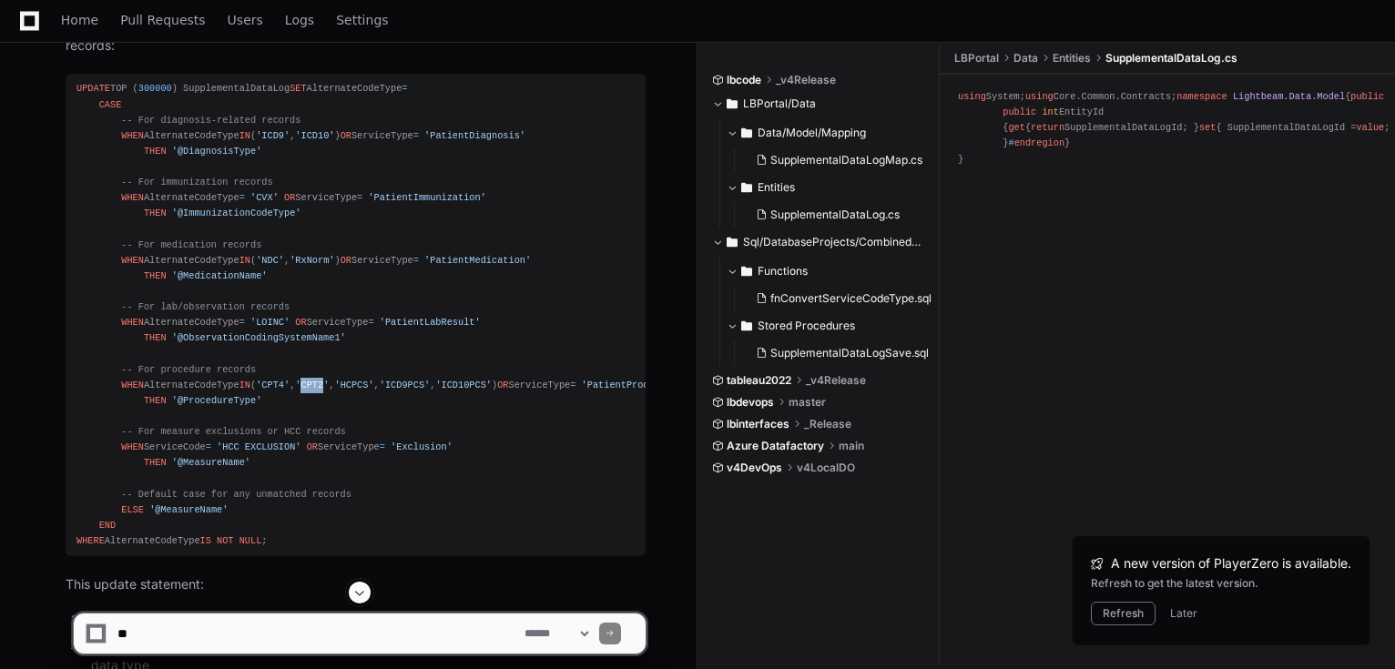
click at [317, 391] on span "'CPT2'" at bounding box center [312, 385] width 34 height 11
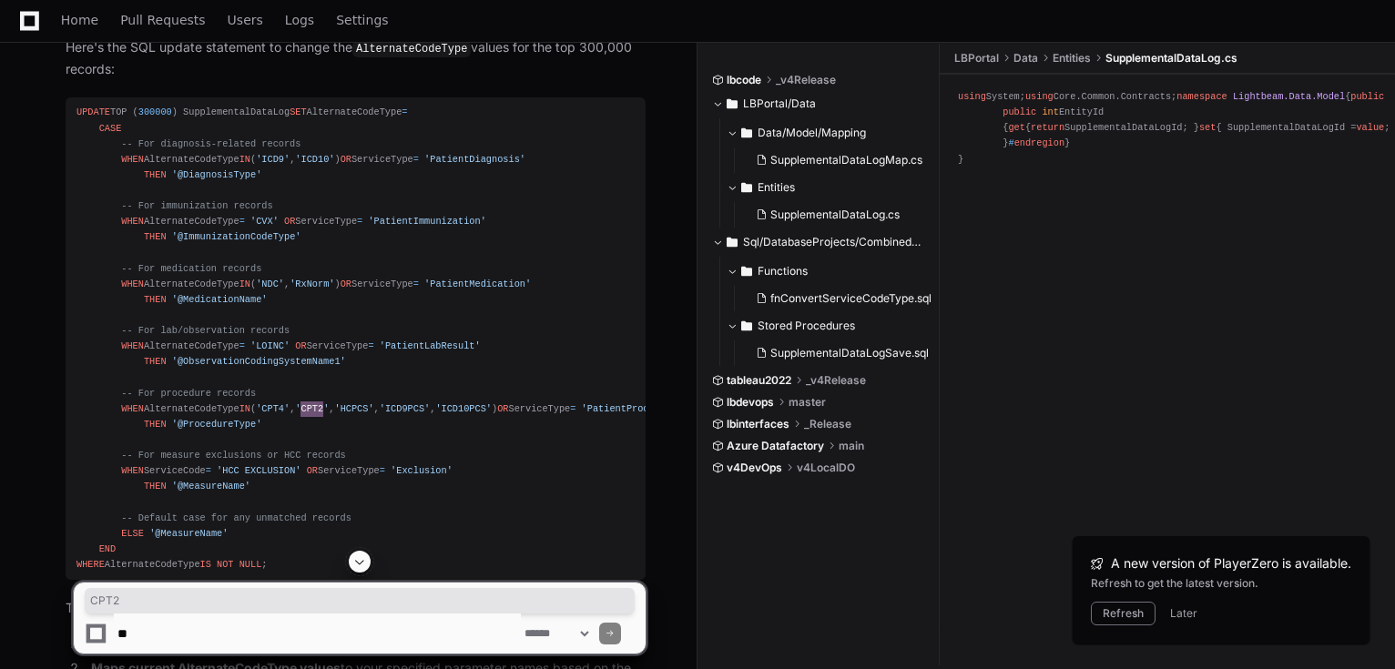
scroll to position [1530, 0]
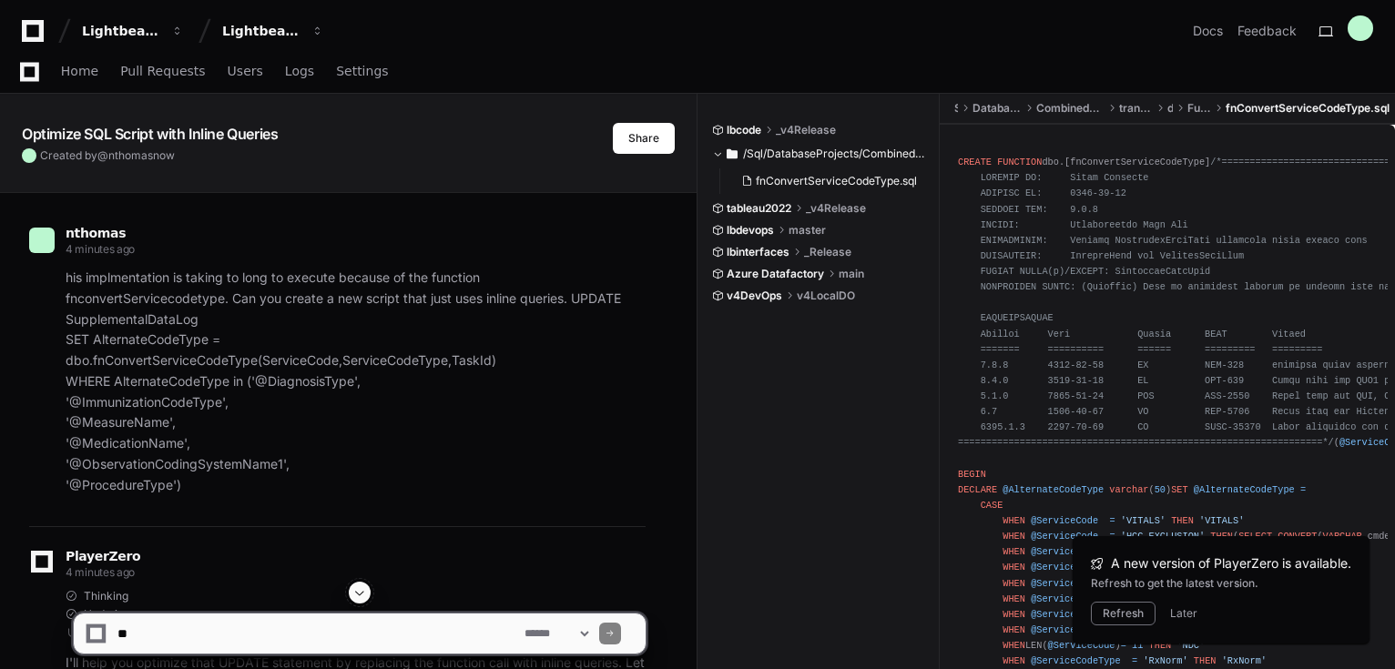
scroll to position [4660, 0]
